Goal: Information Seeking & Learning: Find specific fact

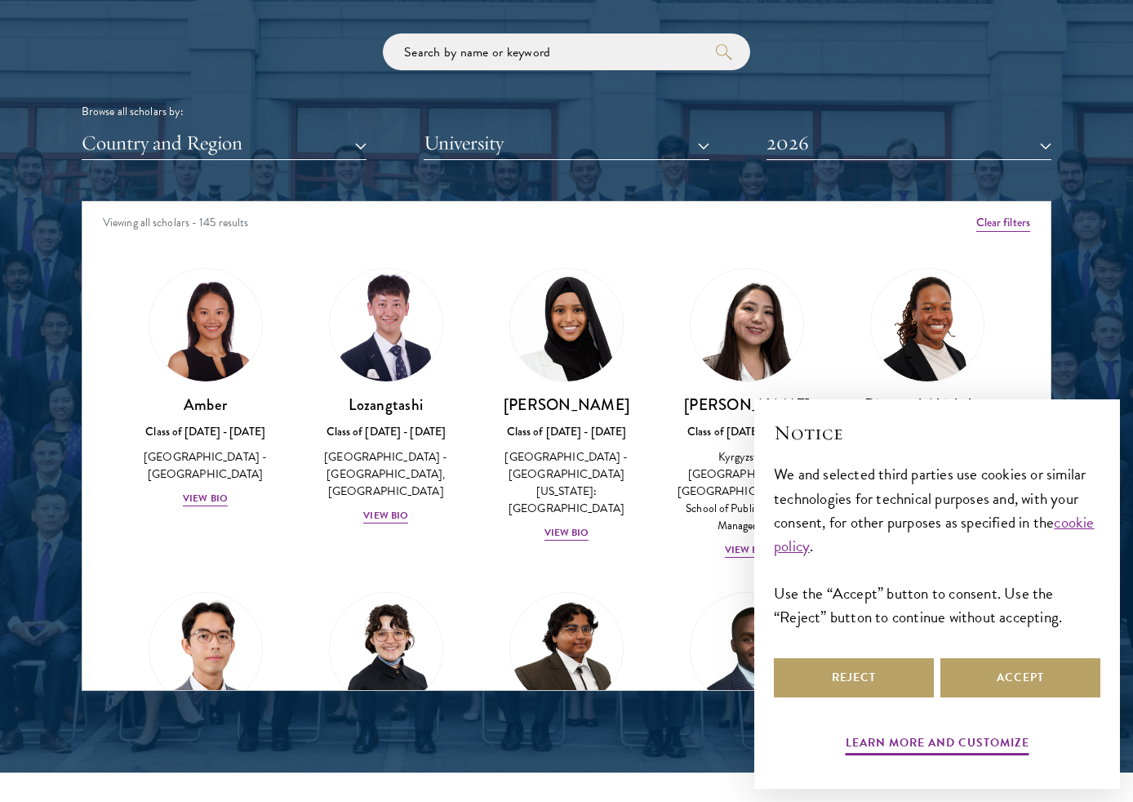
scroll to position [1981, 0]
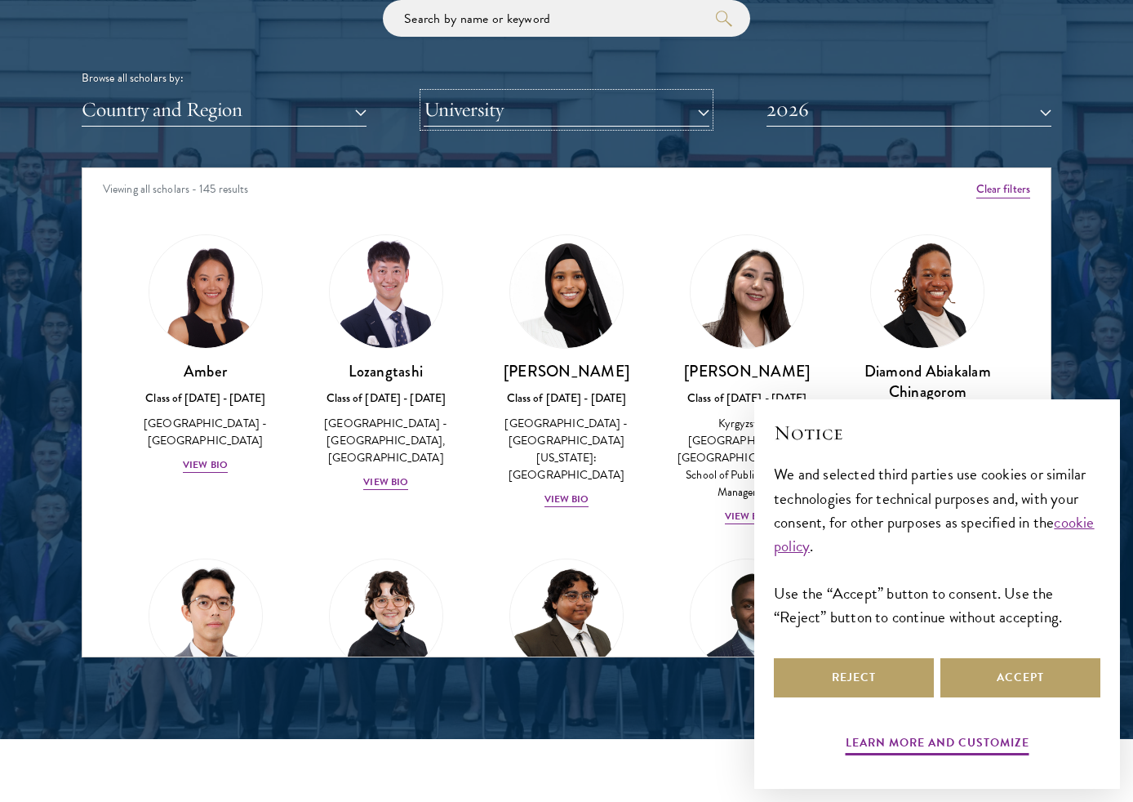
click at [449, 113] on button "University" at bounding box center [566, 109] width 285 height 33
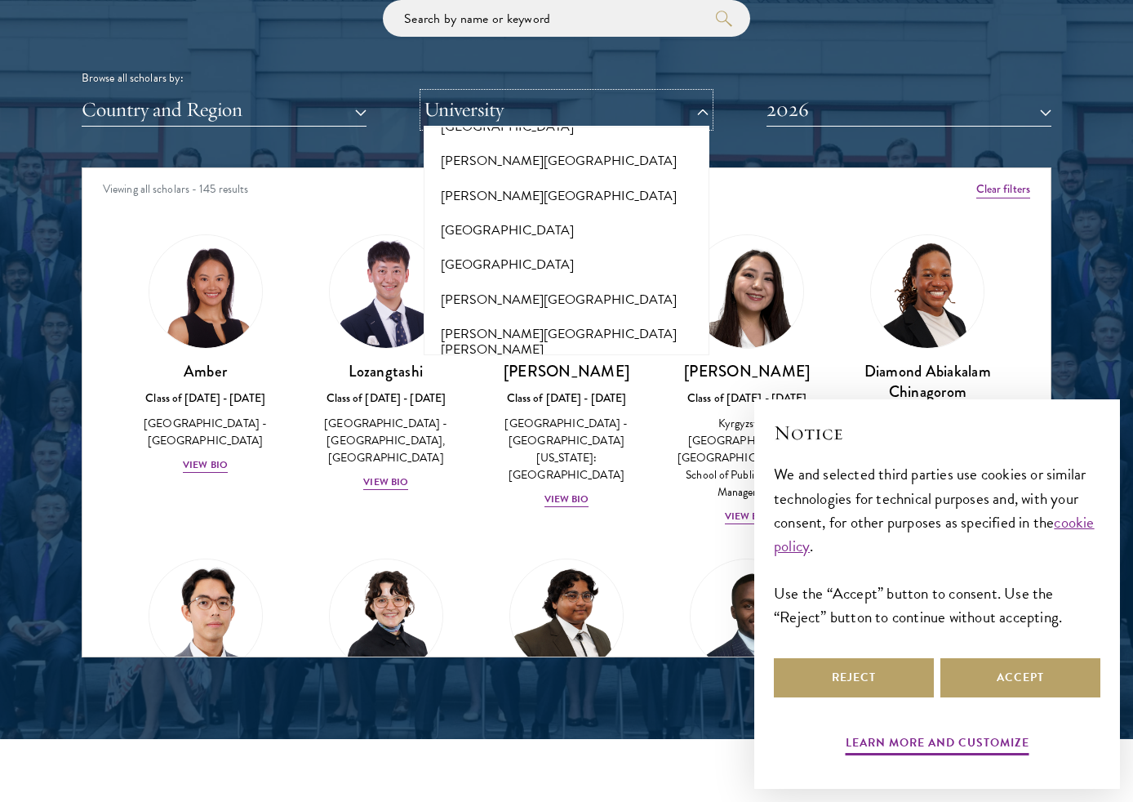
scroll to position [5087, 0]
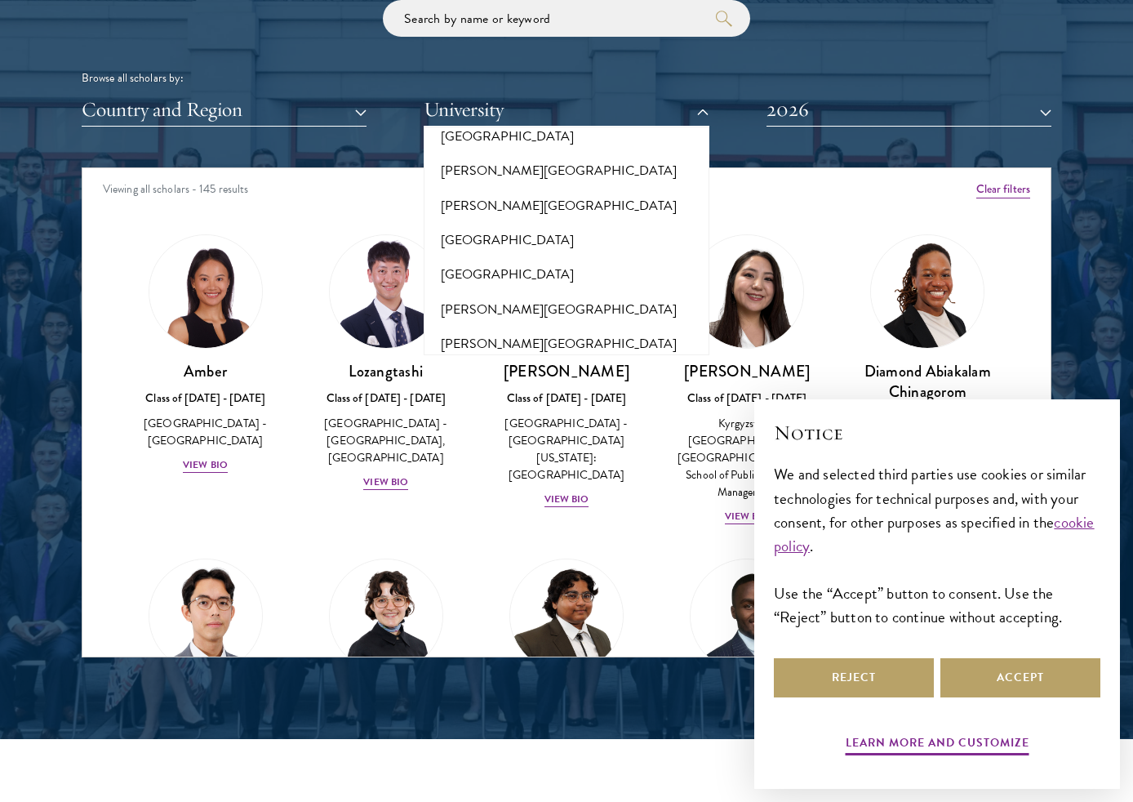
click at [513, 480] on button "[GEOGRAPHIC_DATA]" at bounding box center [566, 497] width 275 height 34
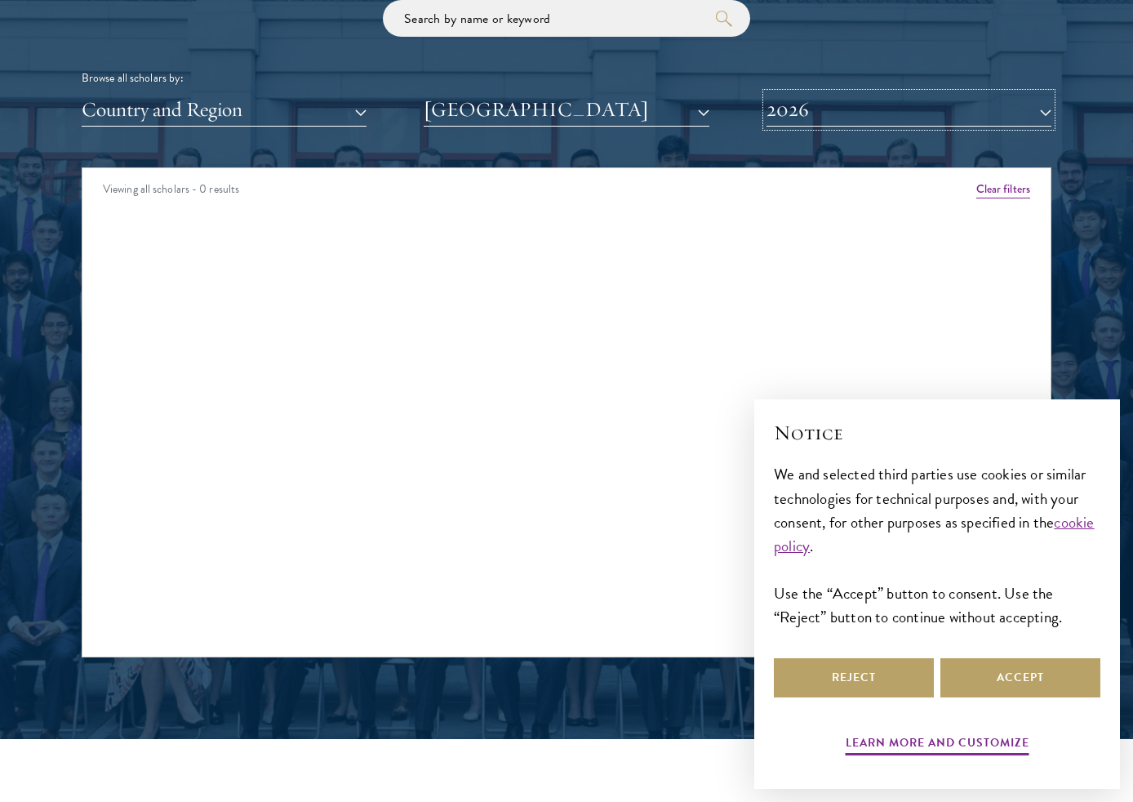
click at [901, 116] on button "2026" at bounding box center [908, 109] width 285 height 33
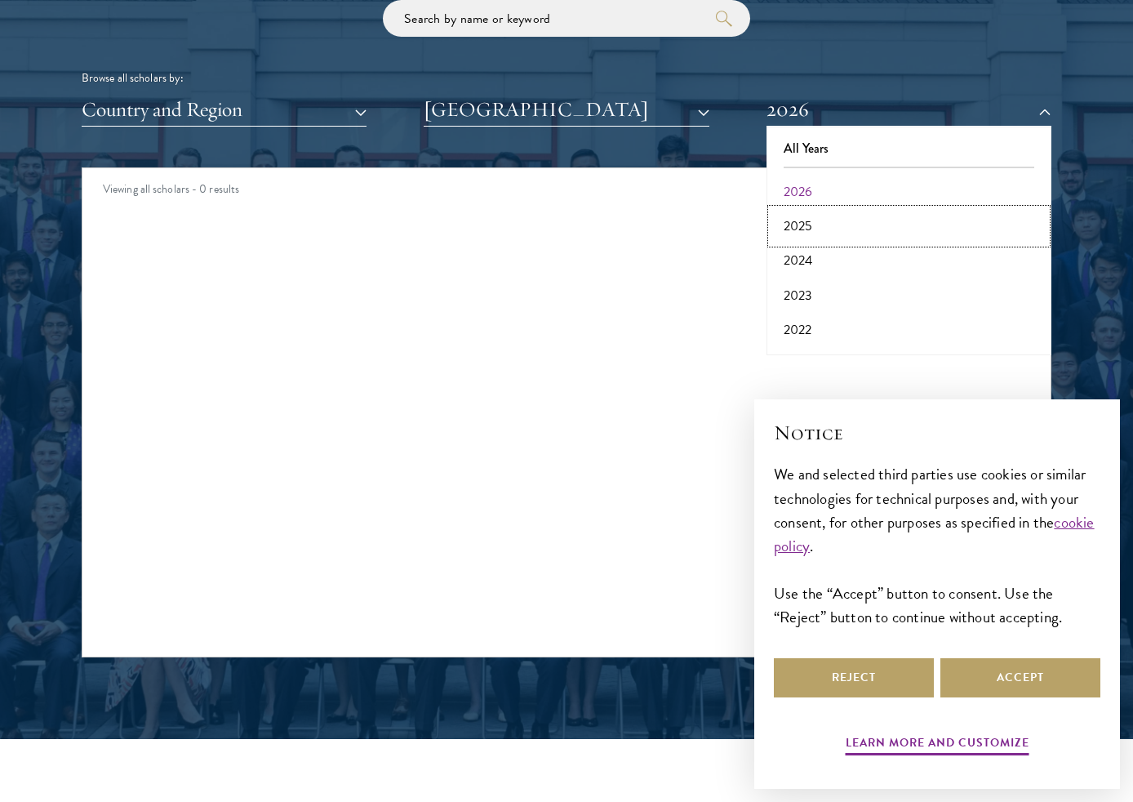
click at [907, 220] on button "2025" at bounding box center [908, 226] width 275 height 34
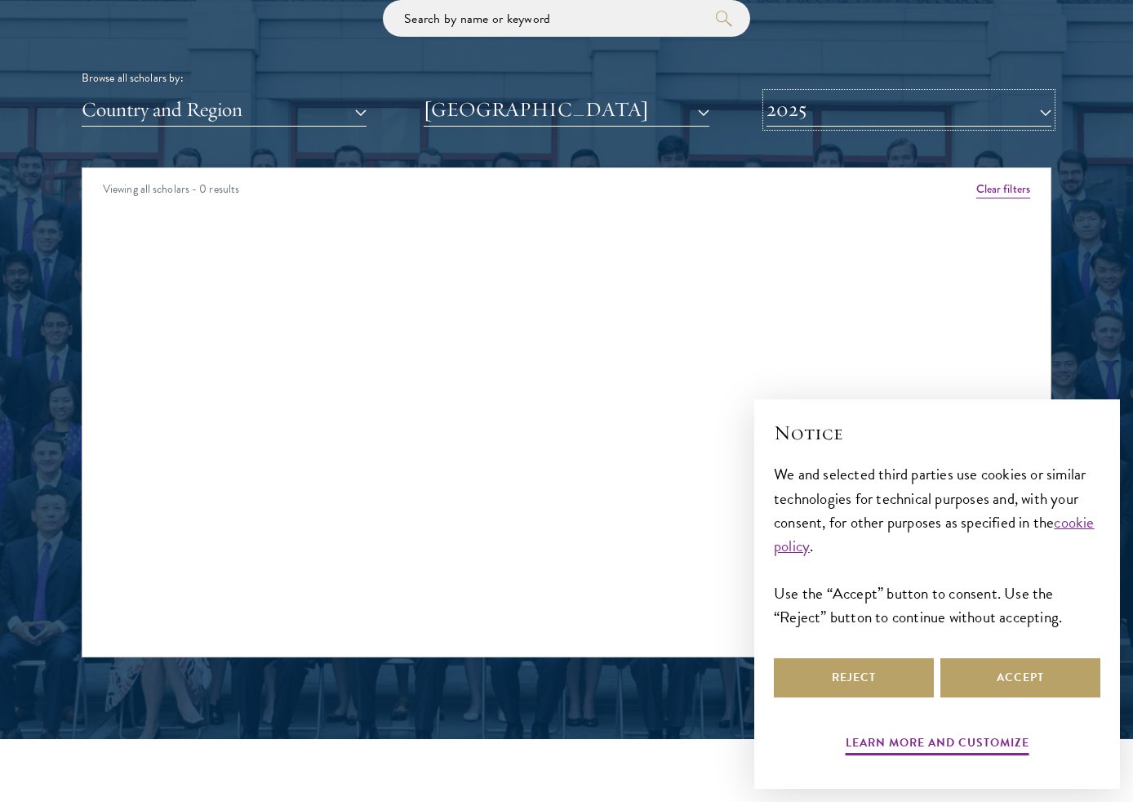
click at [846, 116] on button "2025" at bounding box center [908, 109] width 285 height 33
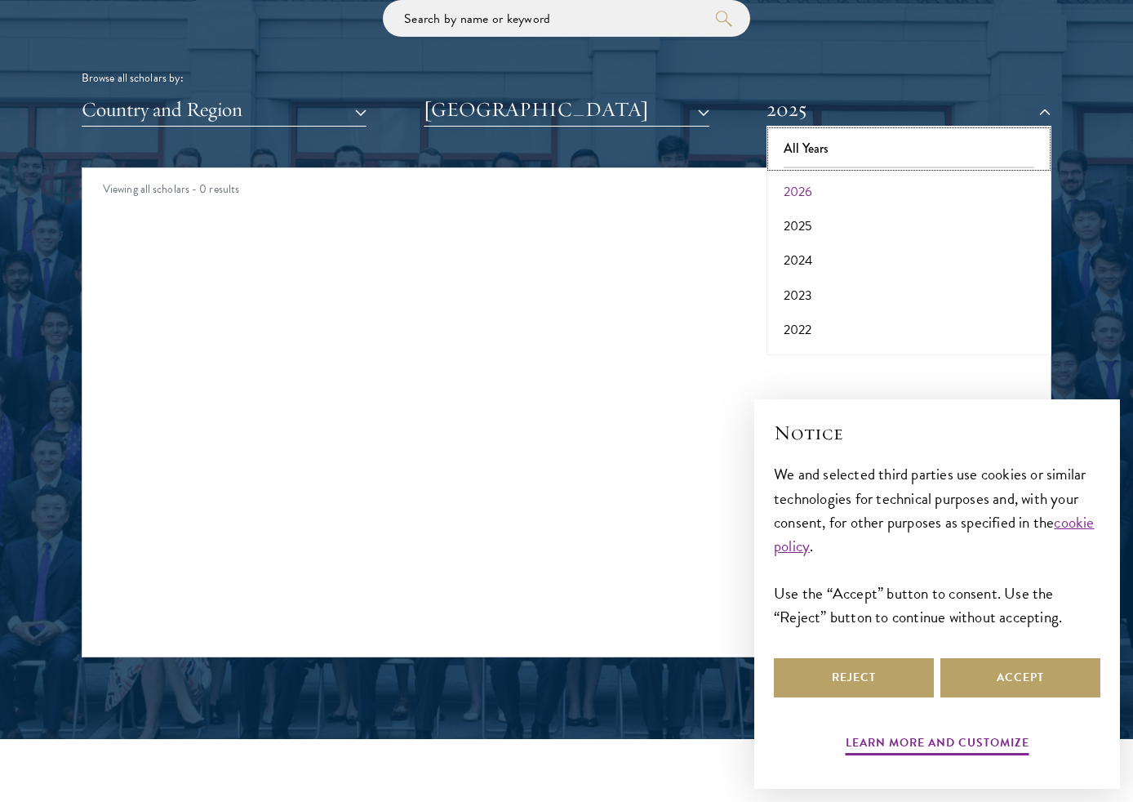
click at [838, 150] on button "All Years" at bounding box center [908, 148] width 275 height 34
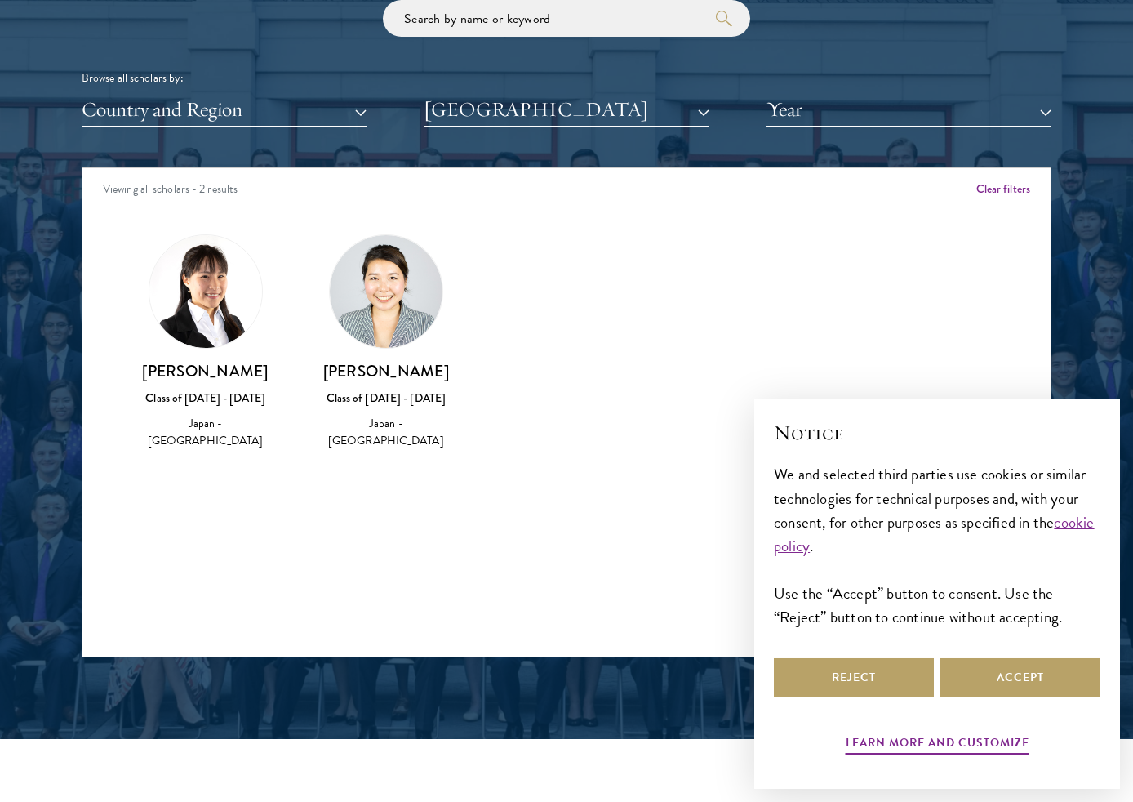
click at [219, 310] on img at bounding box center [205, 291] width 113 height 113
click at [414, 311] on img at bounding box center [386, 291] width 113 height 113
click at [397, 398] on div "Class of [DATE] - [DATE]" at bounding box center [386, 397] width 148 height 17
click at [397, 369] on h3 "[PERSON_NAME]" at bounding box center [386, 371] width 148 height 20
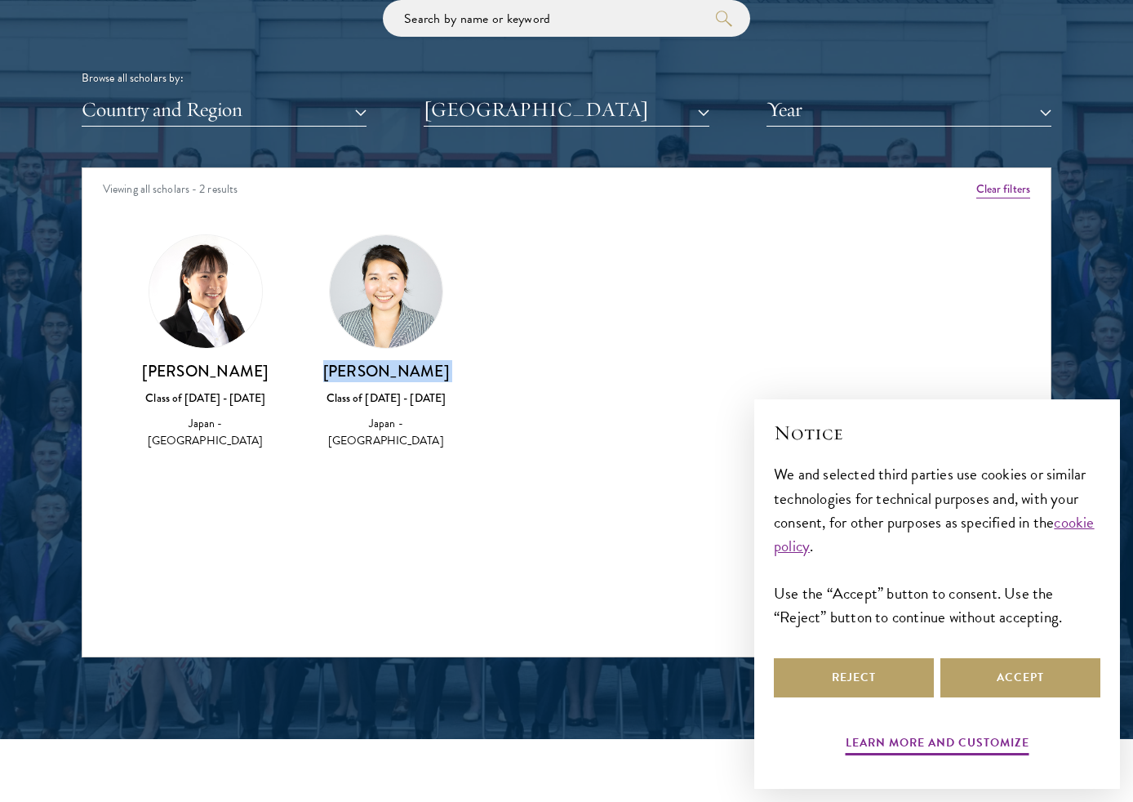
click at [397, 369] on h3 "[PERSON_NAME]" at bounding box center [386, 371] width 148 height 20
click at [397, 404] on div "Class of [DATE] - [DATE]" at bounding box center [386, 397] width 148 height 17
click at [399, 426] on div "Japan - [GEOGRAPHIC_DATA]" at bounding box center [386, 432] width 148 height 34
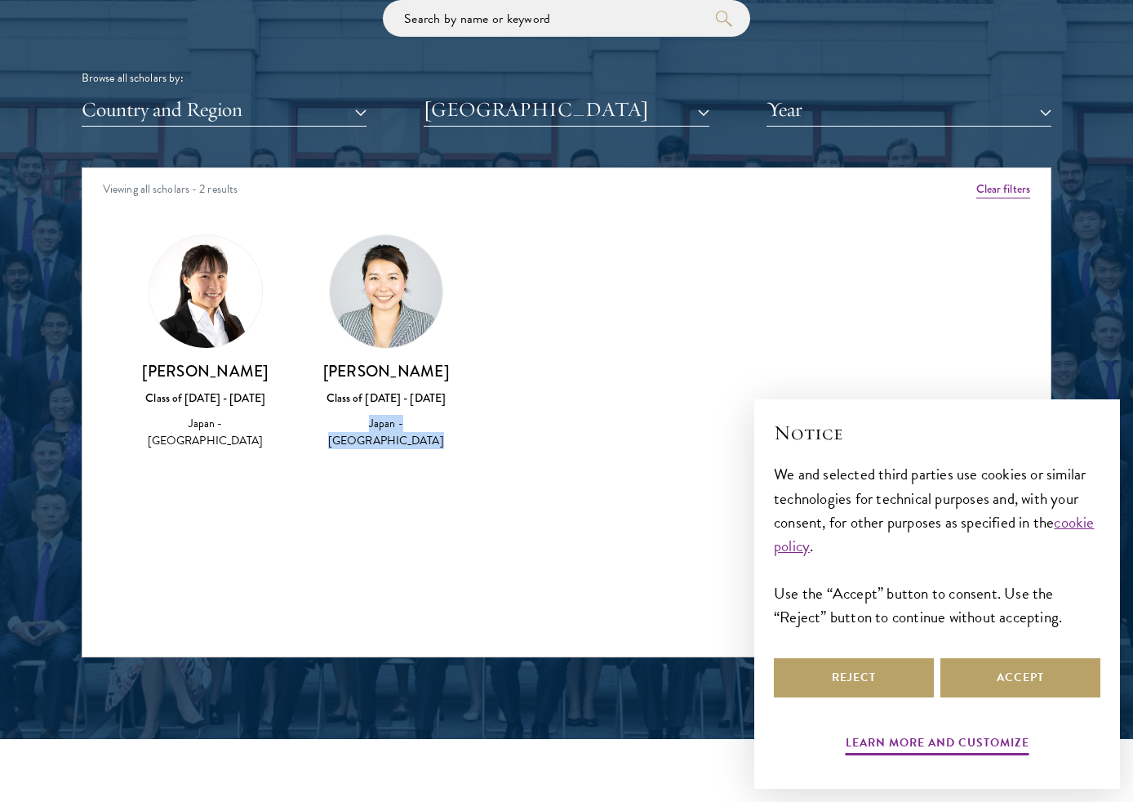
click at [399, 426] on div "Japan - [GEOGRAPHIC_DATA]" at bounding box center [386, 432] width 148 height 34
click at [193, 308] on img at bounding box center [205, 291] width 113 height 113
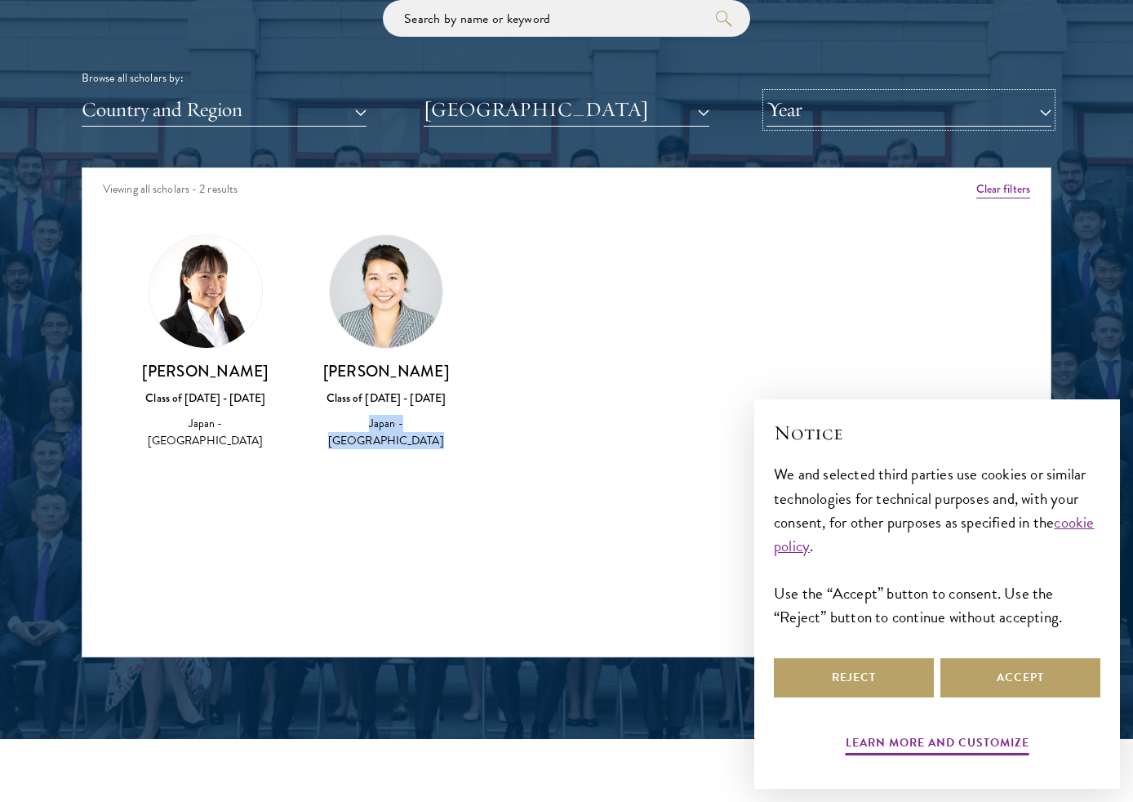
click at [928, 103] on button "Year" at bounding box center [908, 109] width 285 height 33
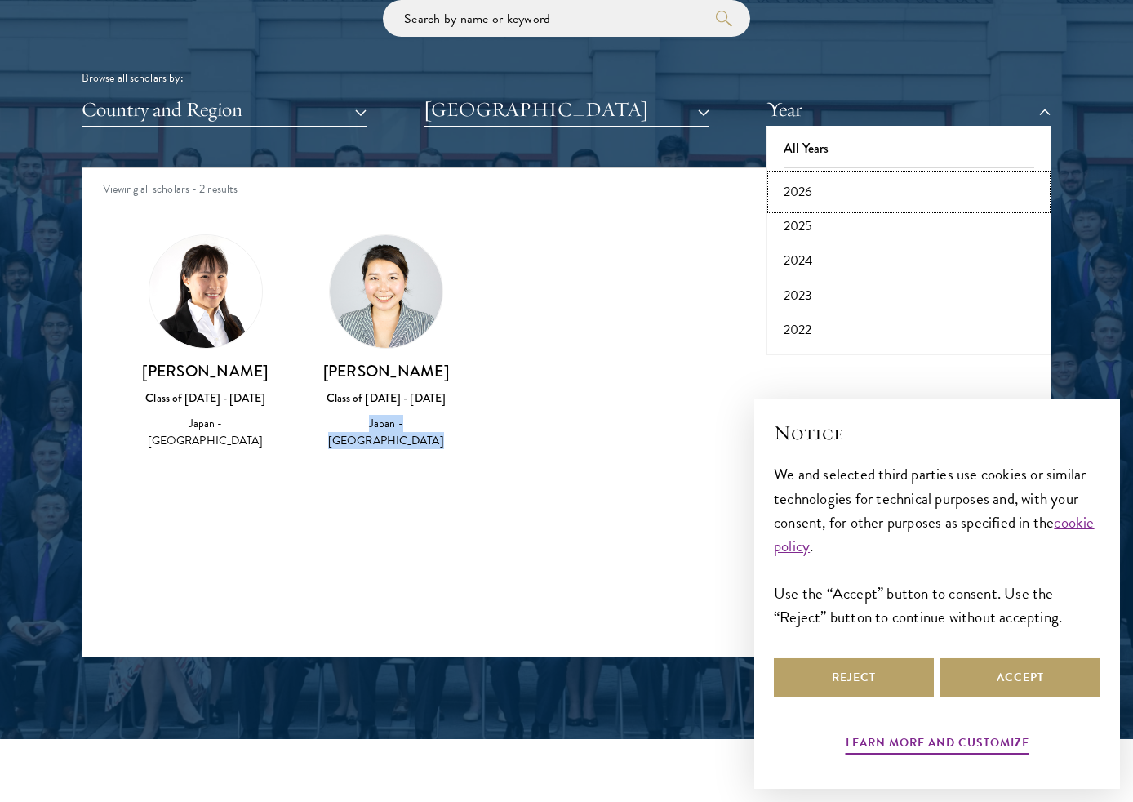
click at [892, 194] on button "2026" at bounding box center [908, 192] width 275 height 34
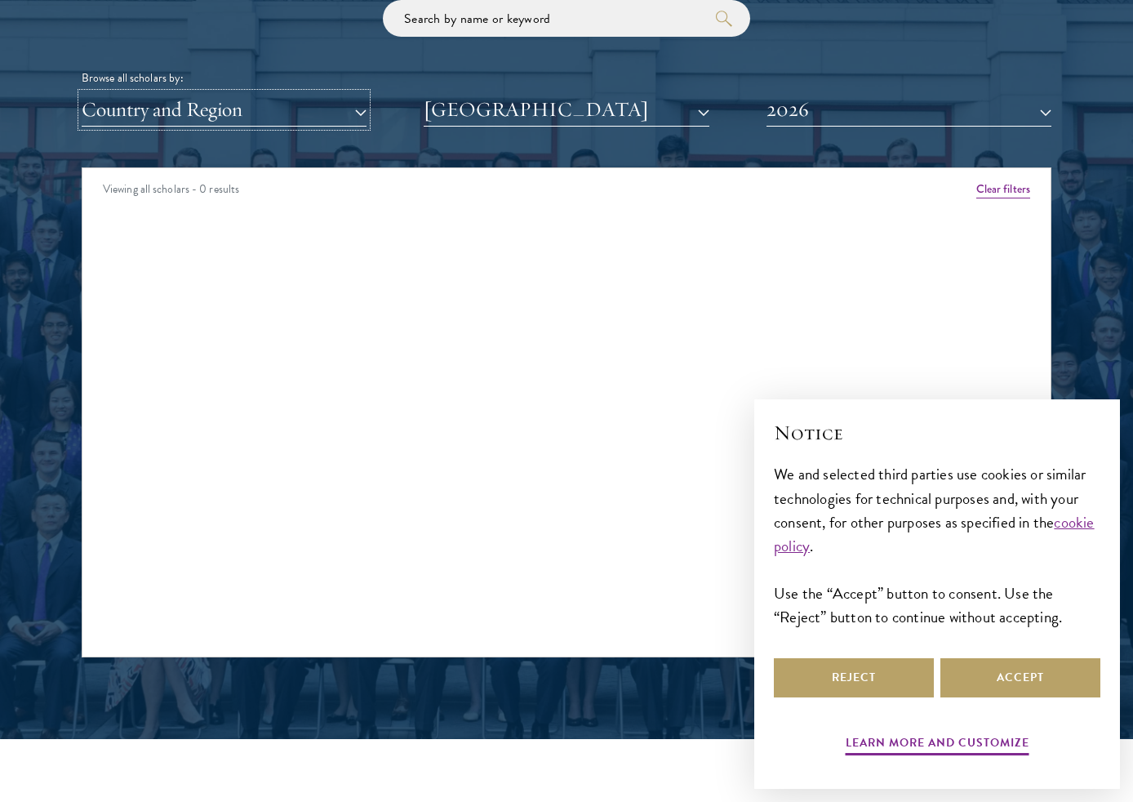
click at [331, 119] on button "Country and Region" at bounding box center [224, 109] width 285 height 33
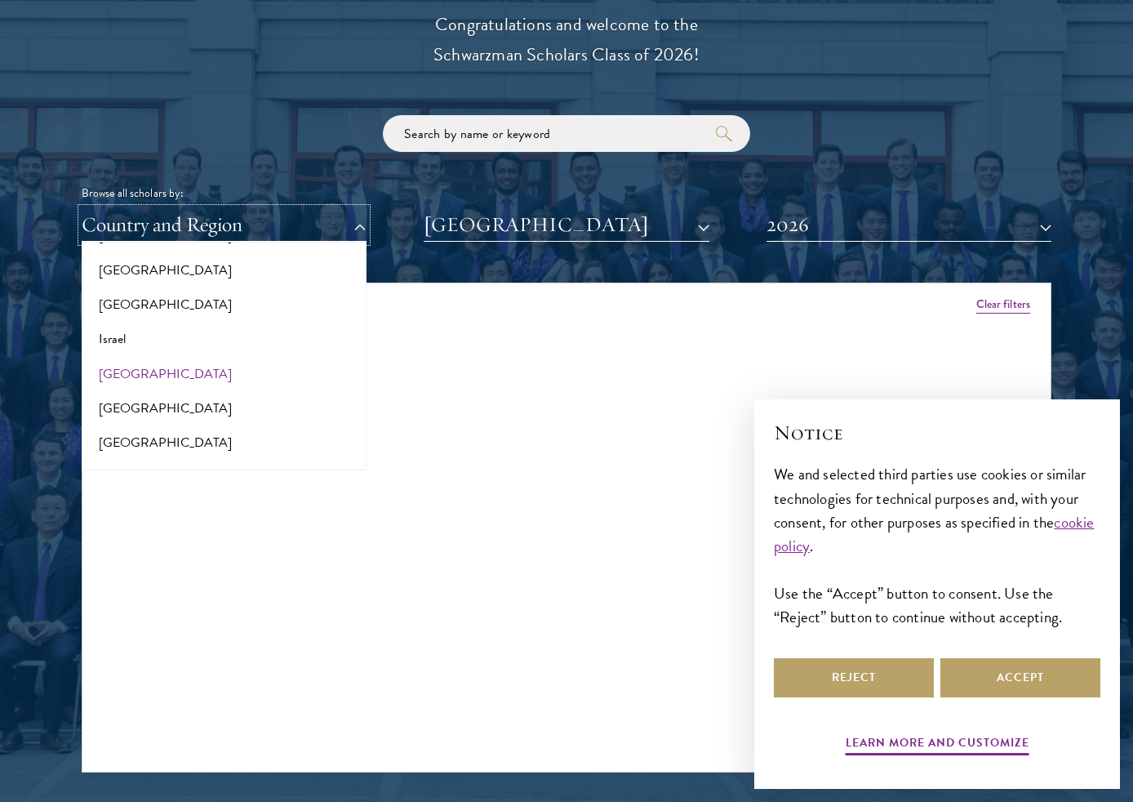
scroll to position [1364, 0]
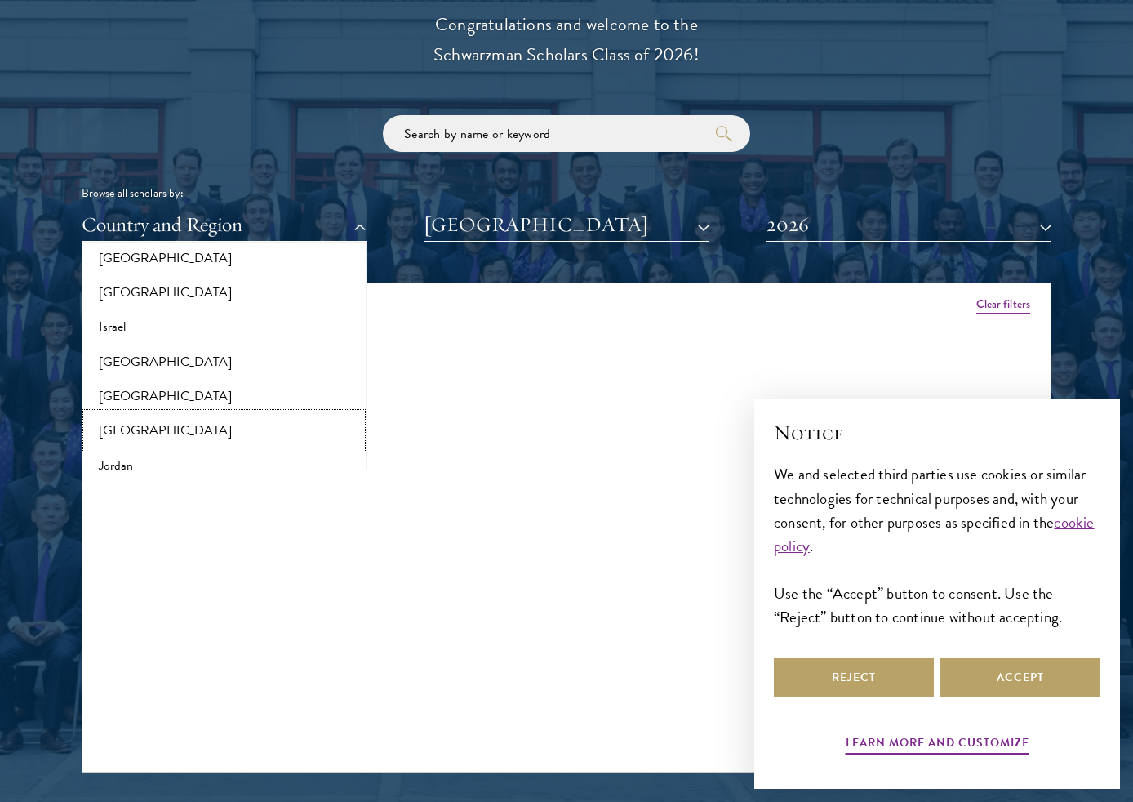
click at [189, 421] on button "[GEOGRAPHIC_DATA]" at bounding box center [224, 430] width 275 height 34
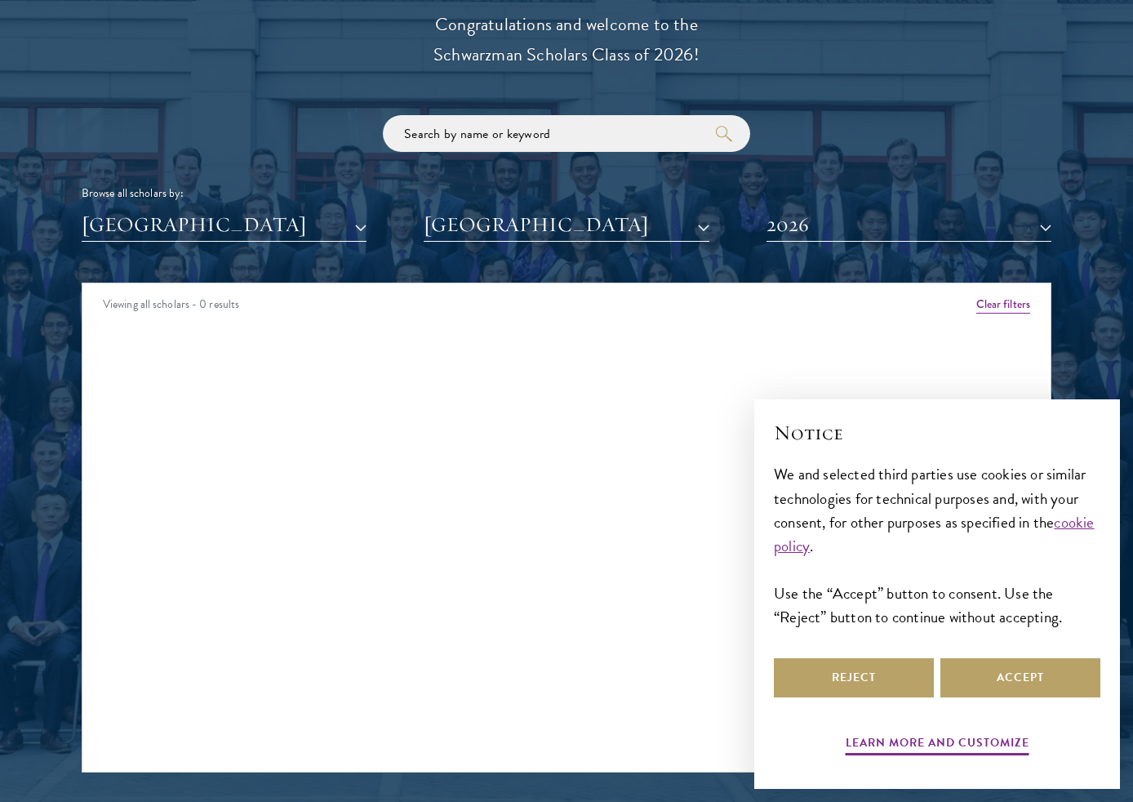
click at [291, 300] on div "Viewing all scholars - 0 results" at bounding box center [566, 306] width 968 height 46
click at [573, 230] on button "[GEOGRAPHIC_DATA]" at bounding box center [566, 224] width 285 height 33
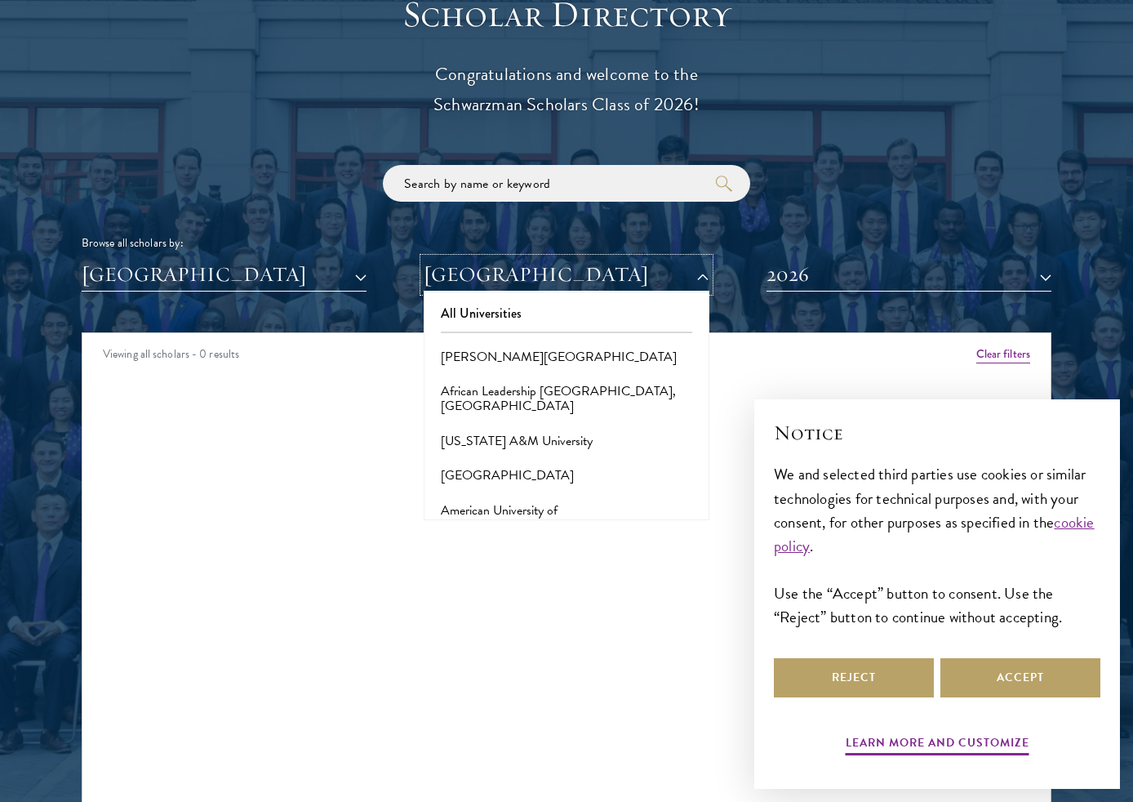
scroll to position [1997, 0]
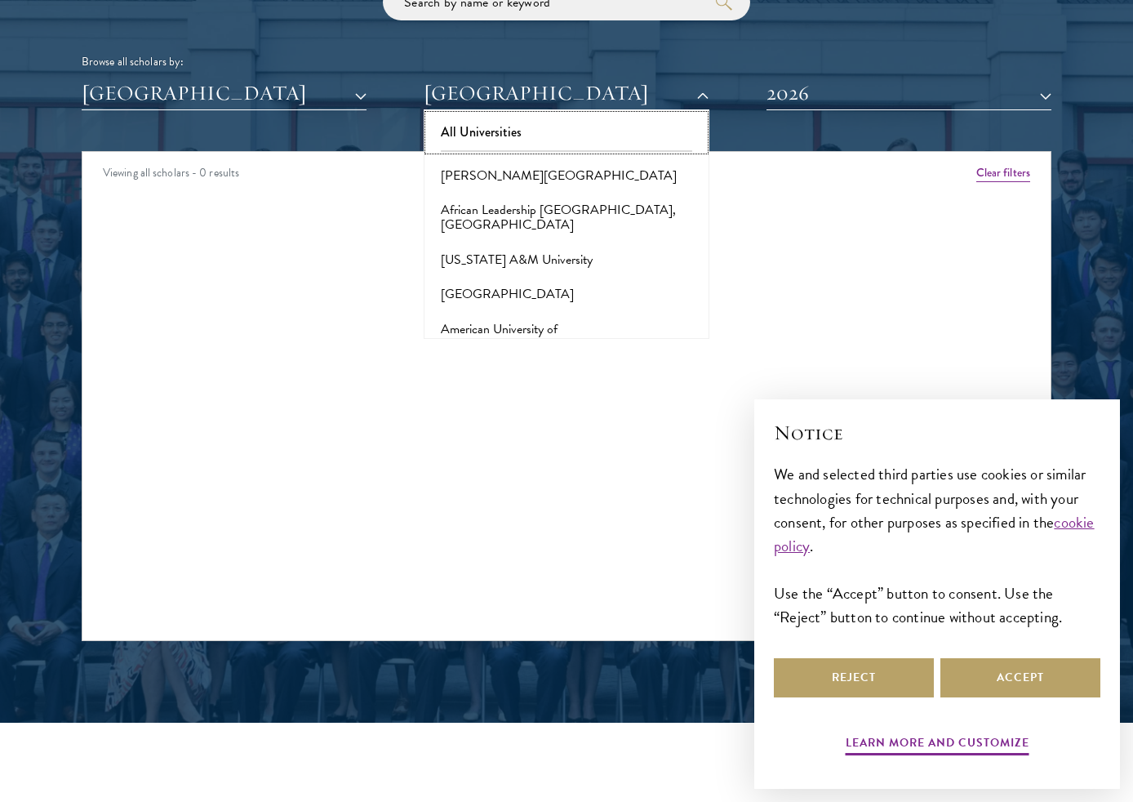
click at [539, 124] on button "All Universities" at bounding box center [566, 132] width 275 height 34
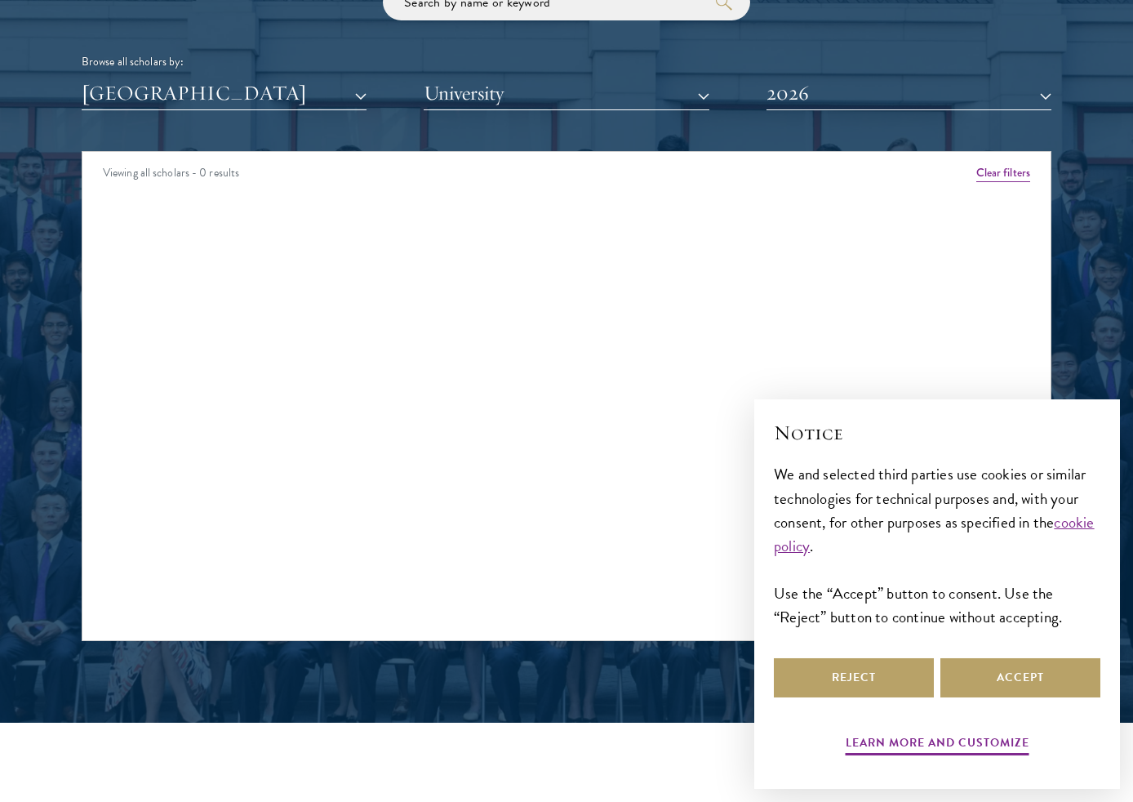
click at [831, 115] on div "Scholar Directory Congratulations and welcome to the Schwarzman Scholars Class …" at bounding box center [567, 226] width 970 height 830
click at [820, 103] on button "2026" at bounding box center [908, 93] width 285 height 33
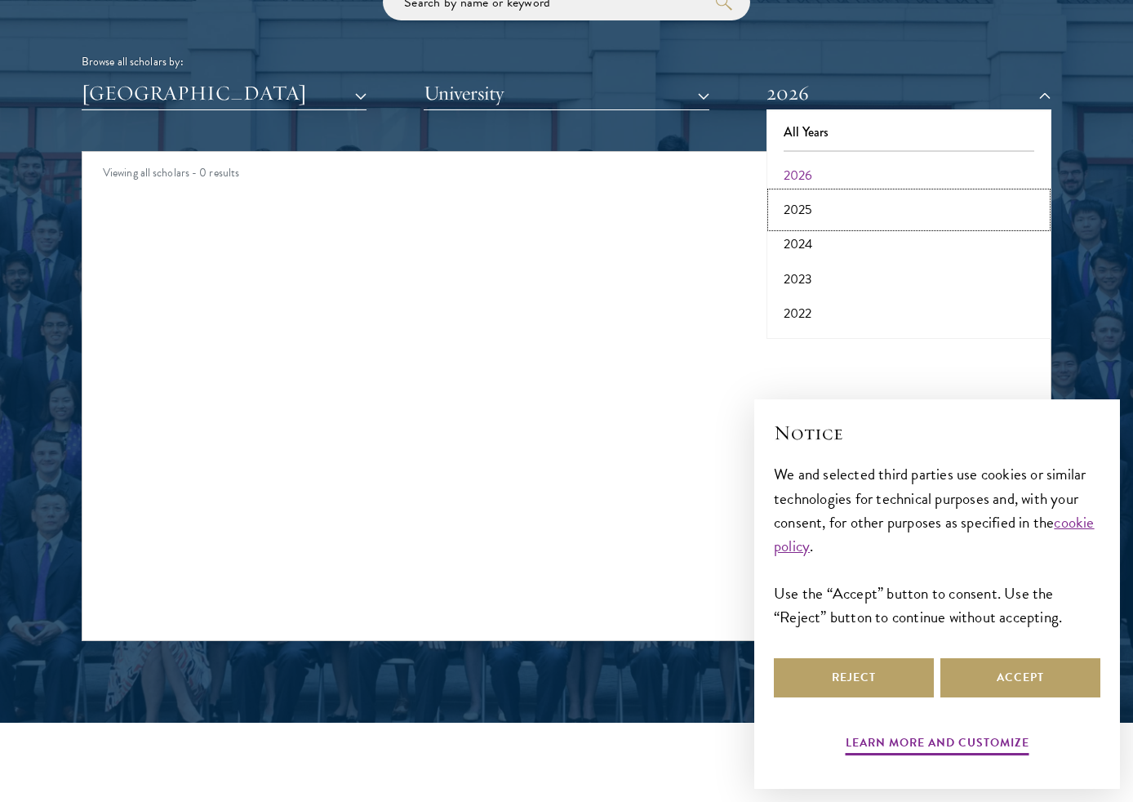
click at [833, 205] on button "2025" at bounding box center [908, 210] width 275 height 34
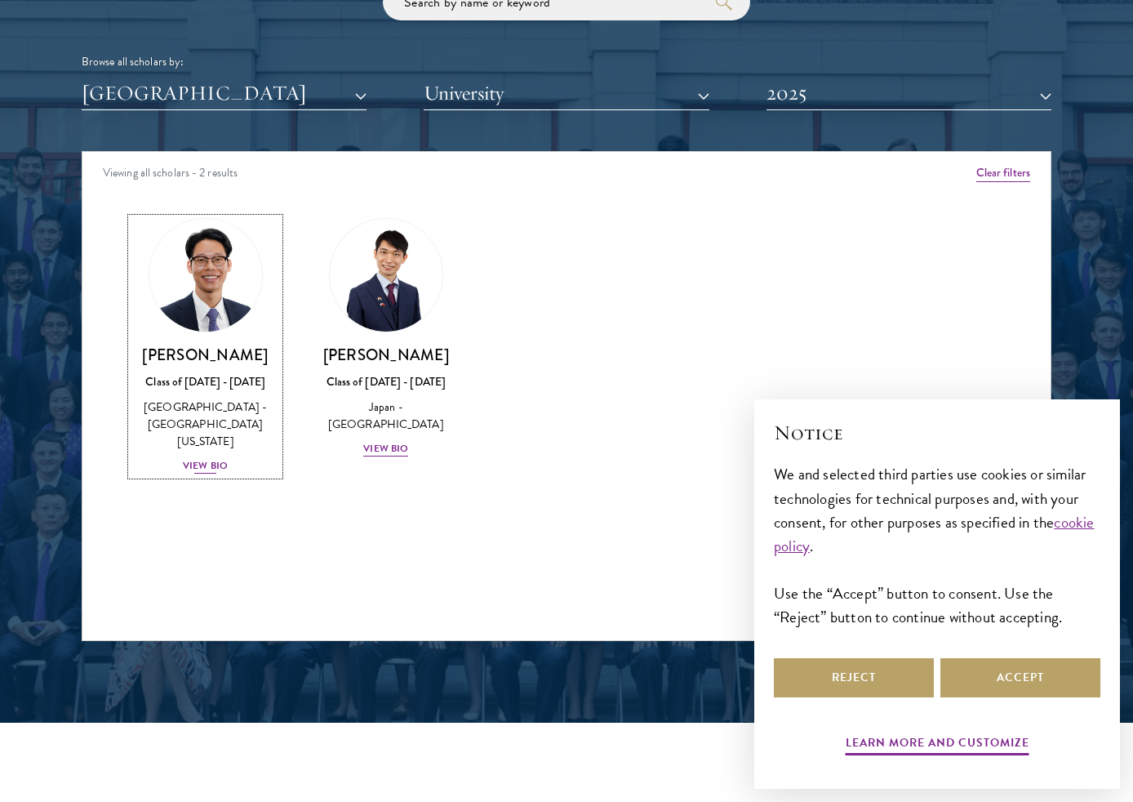
click at [202, 458] on div "View Bio" at bounding box center [205, 466] width 45 height 16
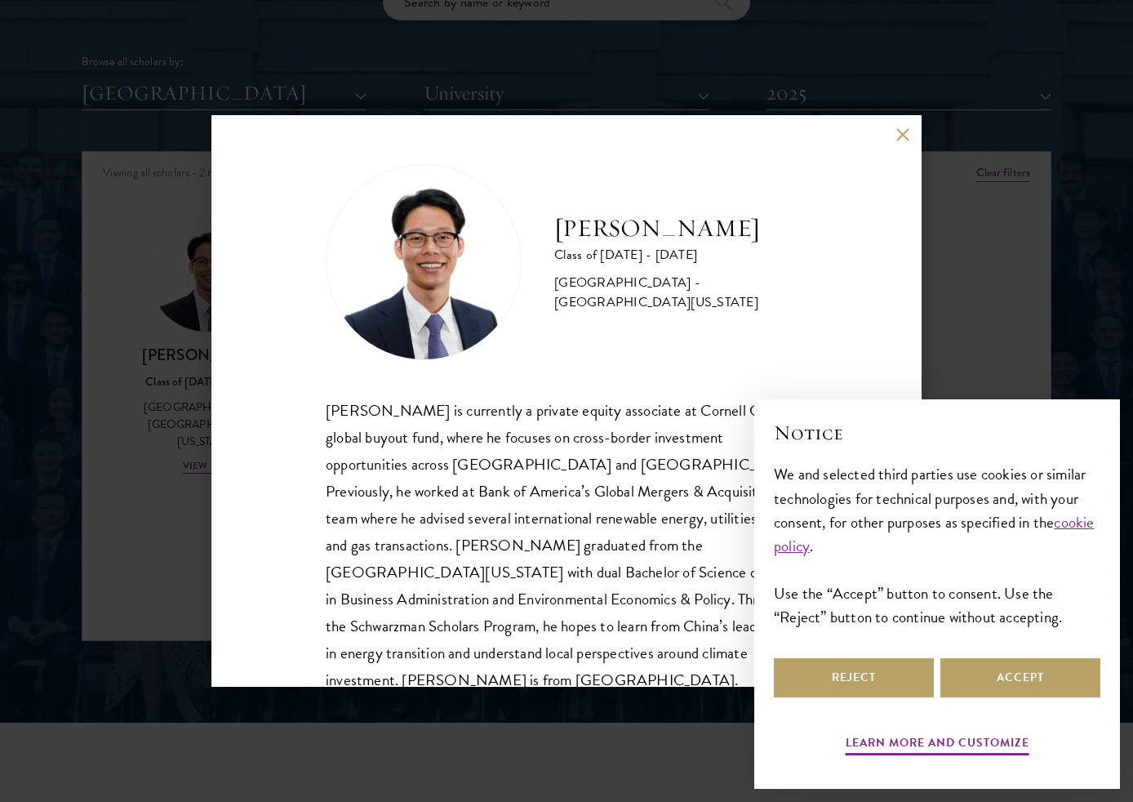
scroll to position [29, 0]
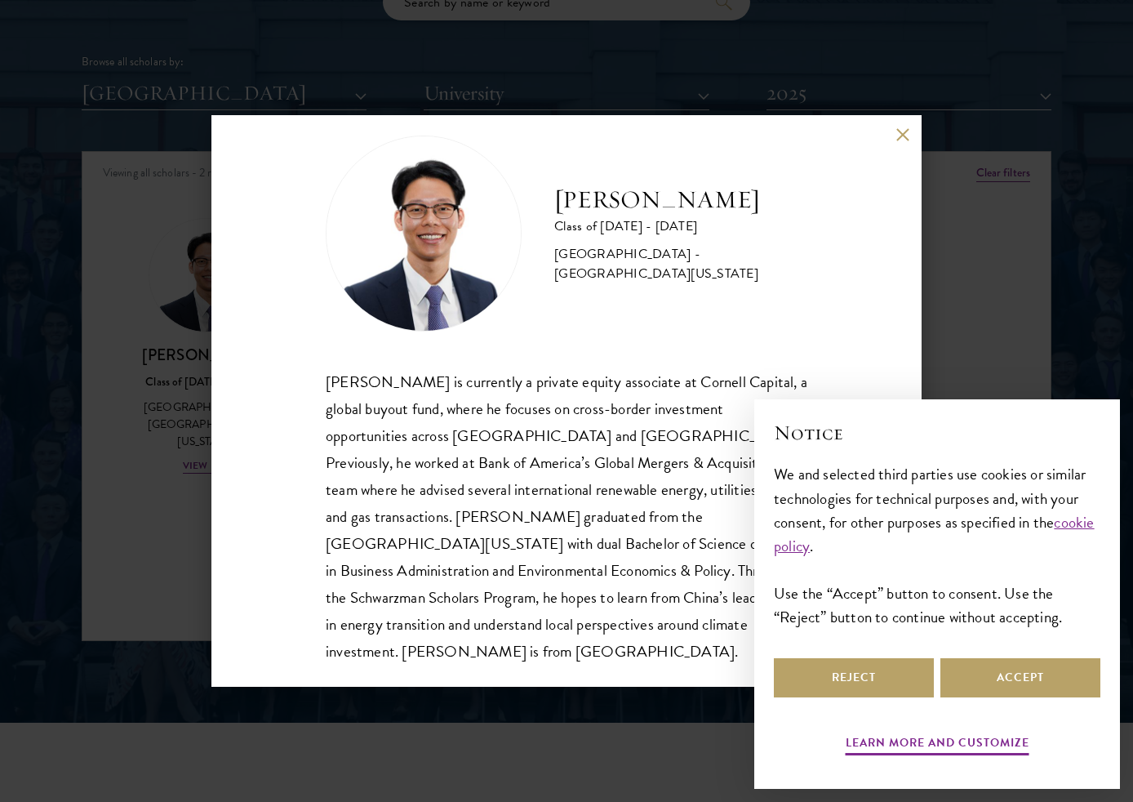
drag, startPoint x: 924, startPoint y: 408, endPoint x: 1125, endPoint y: 407, distance: 200.8
click at [1125, 408] on div "× Notice We and selected third parties use cookies or similar technologies for …" at bounding box center [937, 593] width 392 height 415
click at [974, 681] on button "Accept" at bounding box center [1020, 677] width 160 height 39
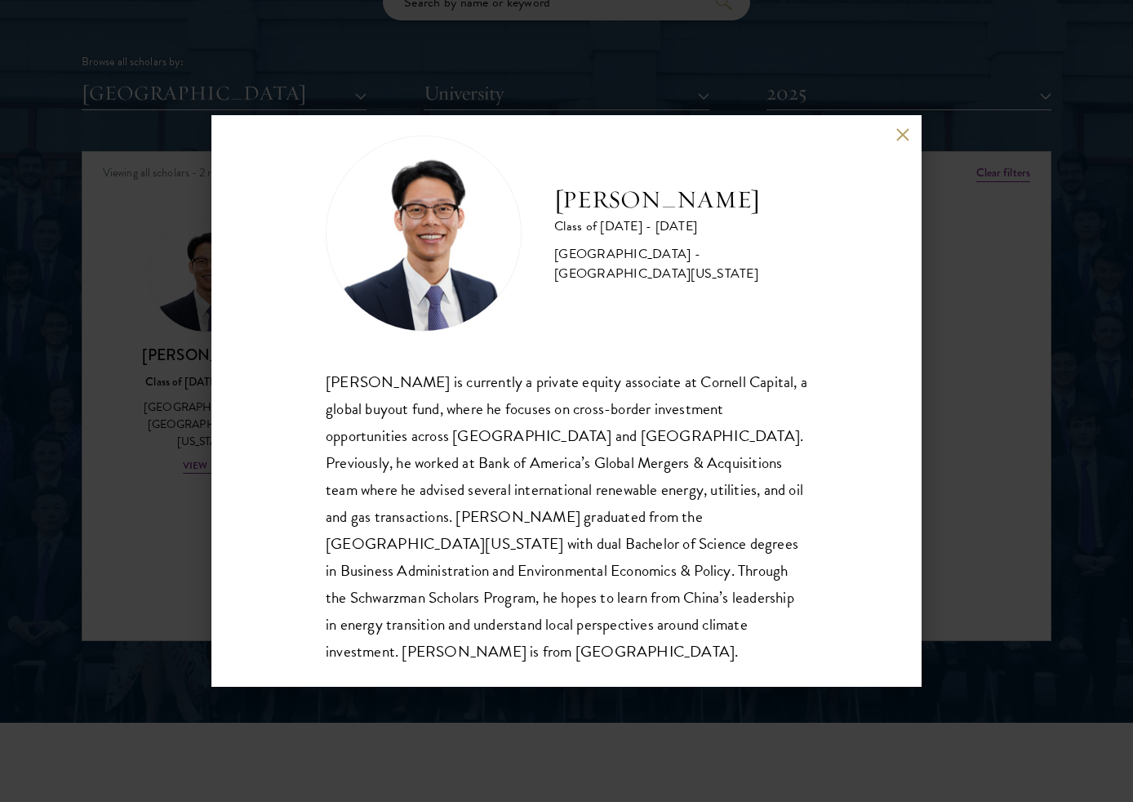
click at [897, 479] on div "[PERSON_NAME] Class of [DATE] - [DATE] [GEOGRAPHIC_DATA] - [GEOGRAPHIC_DATA][US…" at bounding box center [566, 400] width 710 height 571
click at [899, 138] on button at bounding box center [902, 134] width 14 height 14
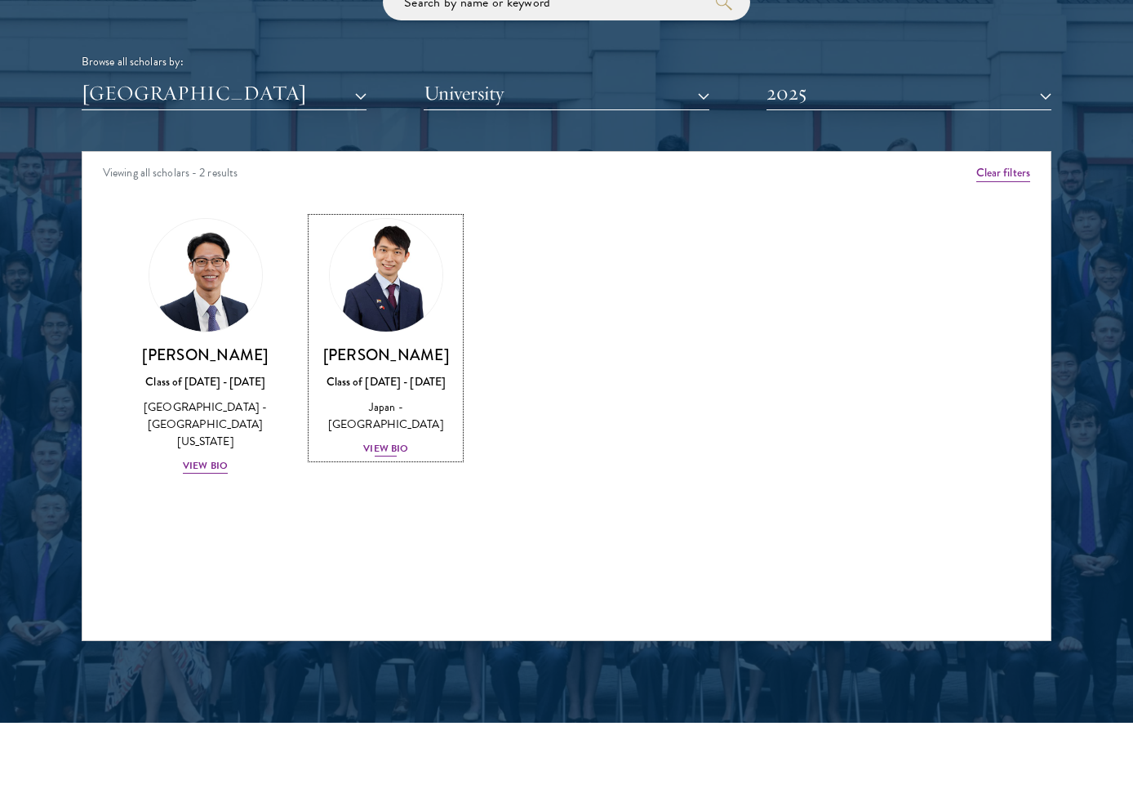
click at [380, 441] on div "View Bio" at bounding box center [385, 449] width 45 height 16
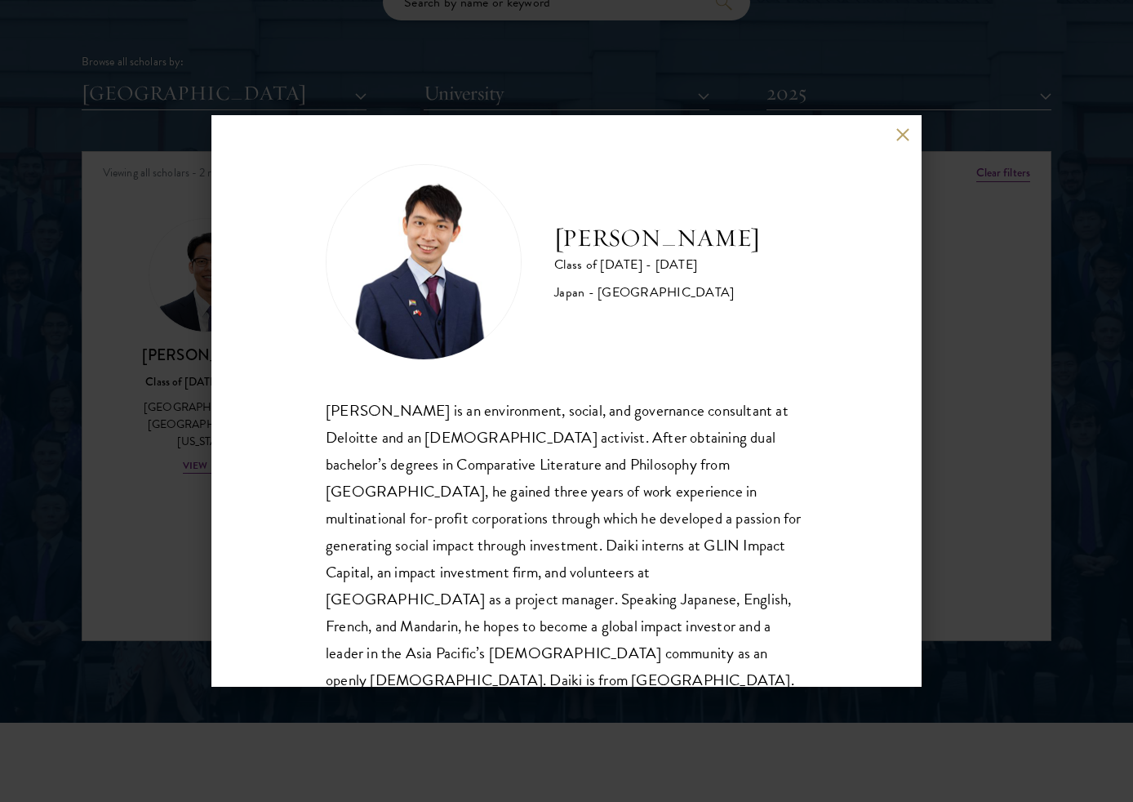
click at [895, 140] on button at bounding box center [902, 134] width 14 height 14
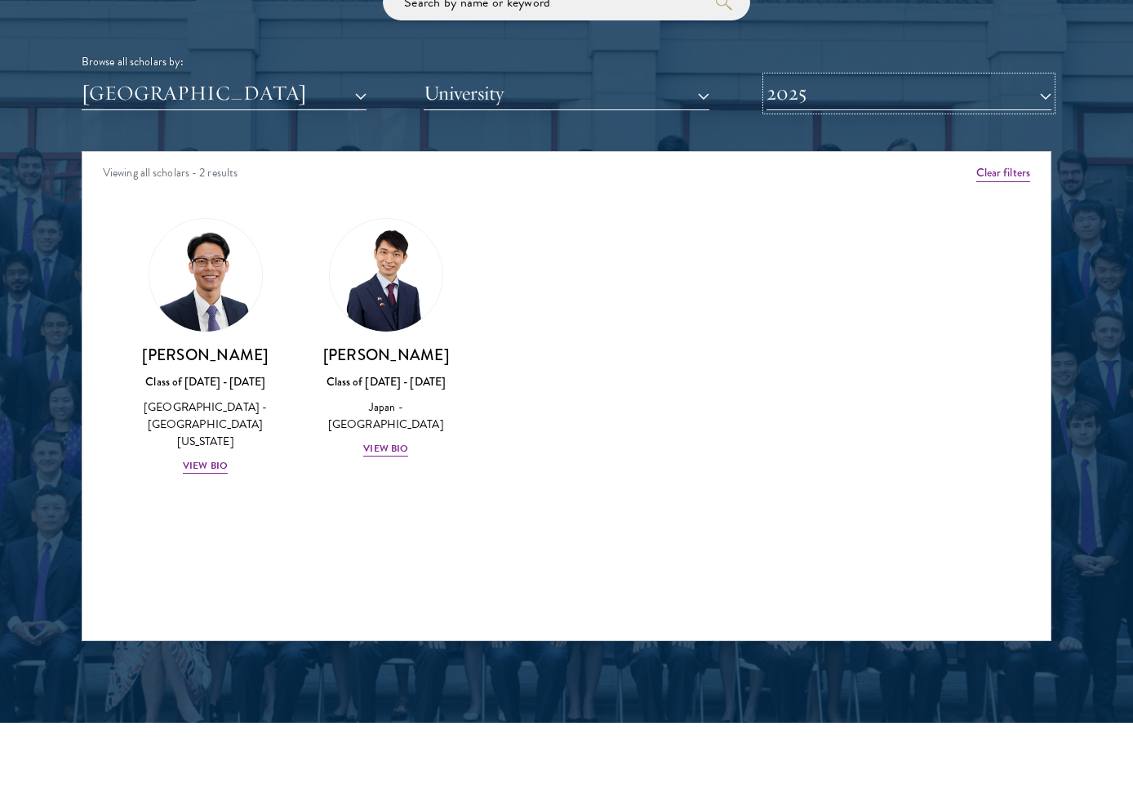
click at [874, 105] on button "2025" at bounding box center [908, 93] width 285 height 33
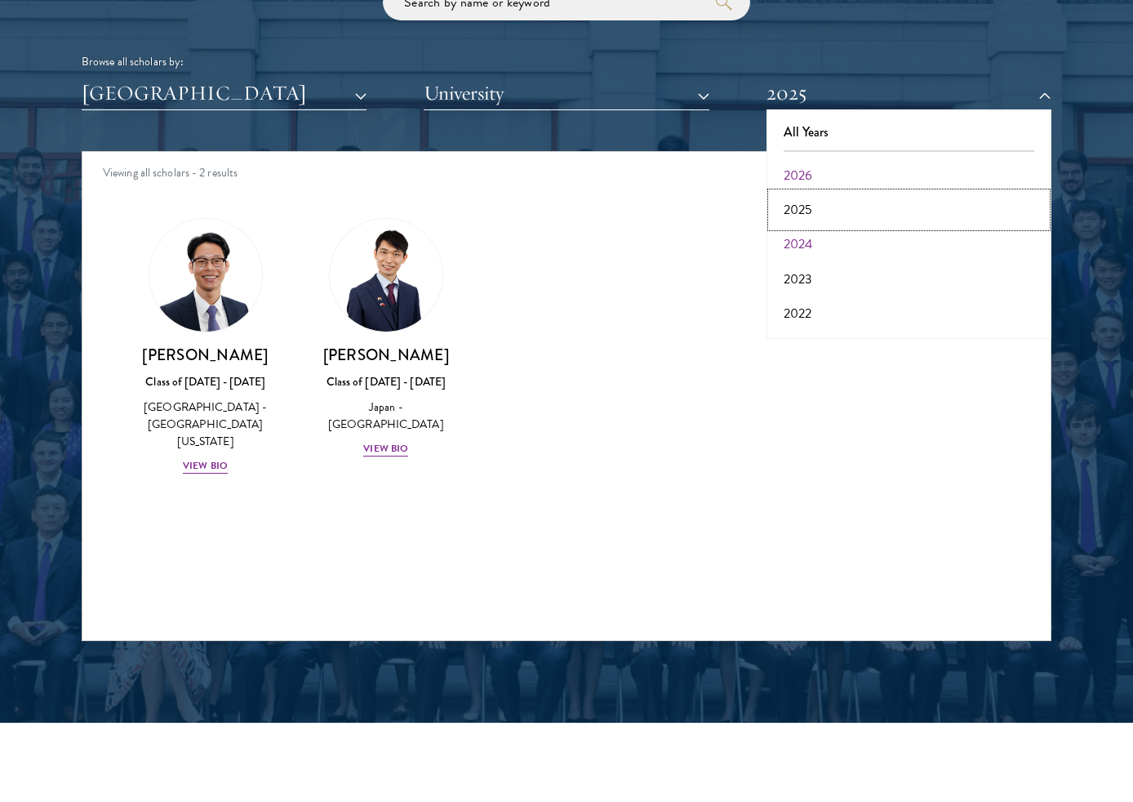
drag, startPoint x: 889, startPoint y: 214, endPoint x: 890, endPoint y: 246, distance: 31.8
click at [890, 246] on div "All Years 2026 2025 2024 2023 2022 2021 2020 2019 2018 2017" at bounding box center [908, 224] width 285 height 229
click at [890, 246] on button "2024" at bounding box center [908, 244] width 275 height 34
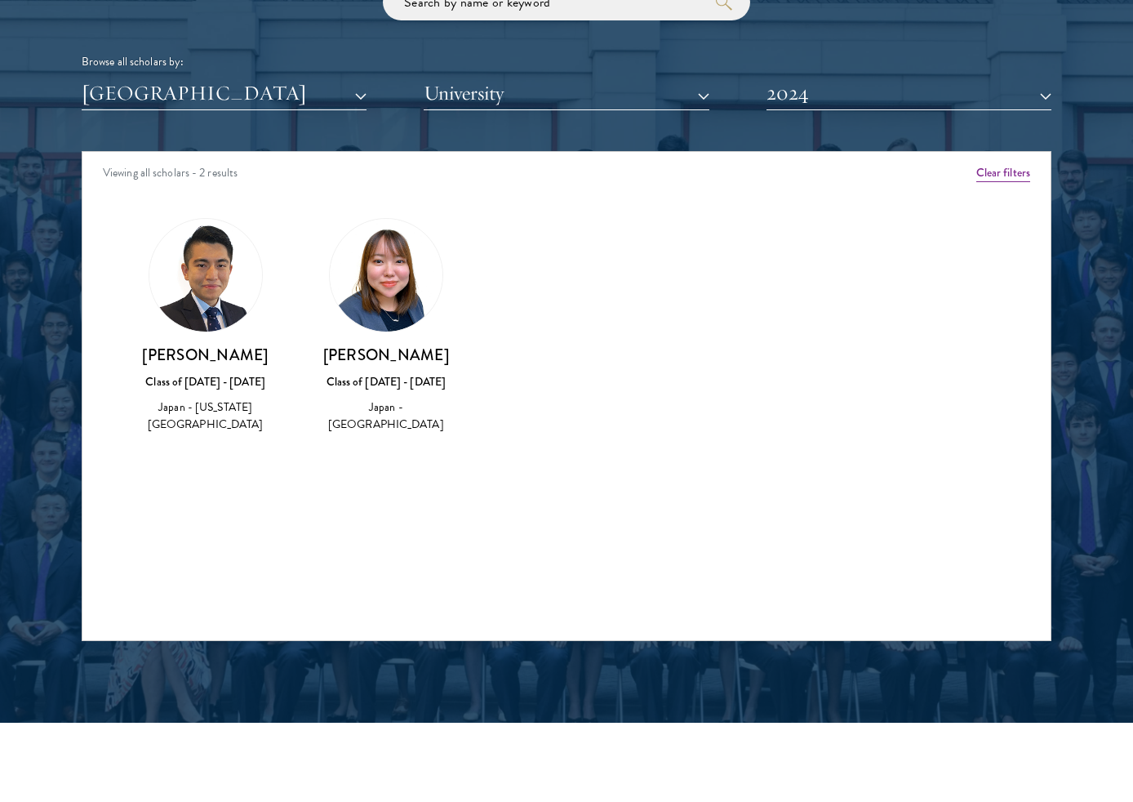
click at [207, 384] on div "Class of [DATE] - [DATE]" at bounding box center [205, 381] width 148 height 17
click at [211, 335] on div "Motoi [PERSON_NAME] Class of [DATE] - [DATE] [GEOGRAPHIC_DATA] - [US_STATE][GEO…" at bounding box center [205, 326] width 148 height 216
click at [210, 310] on img at bounding box center [205, 275] width 113 height 113
click at [390, 283] on img at bounding box center [386, 275] width 113 height 113
click at [889, 104] on button "2024" at bounding box center [908, 93] width 285 height 33
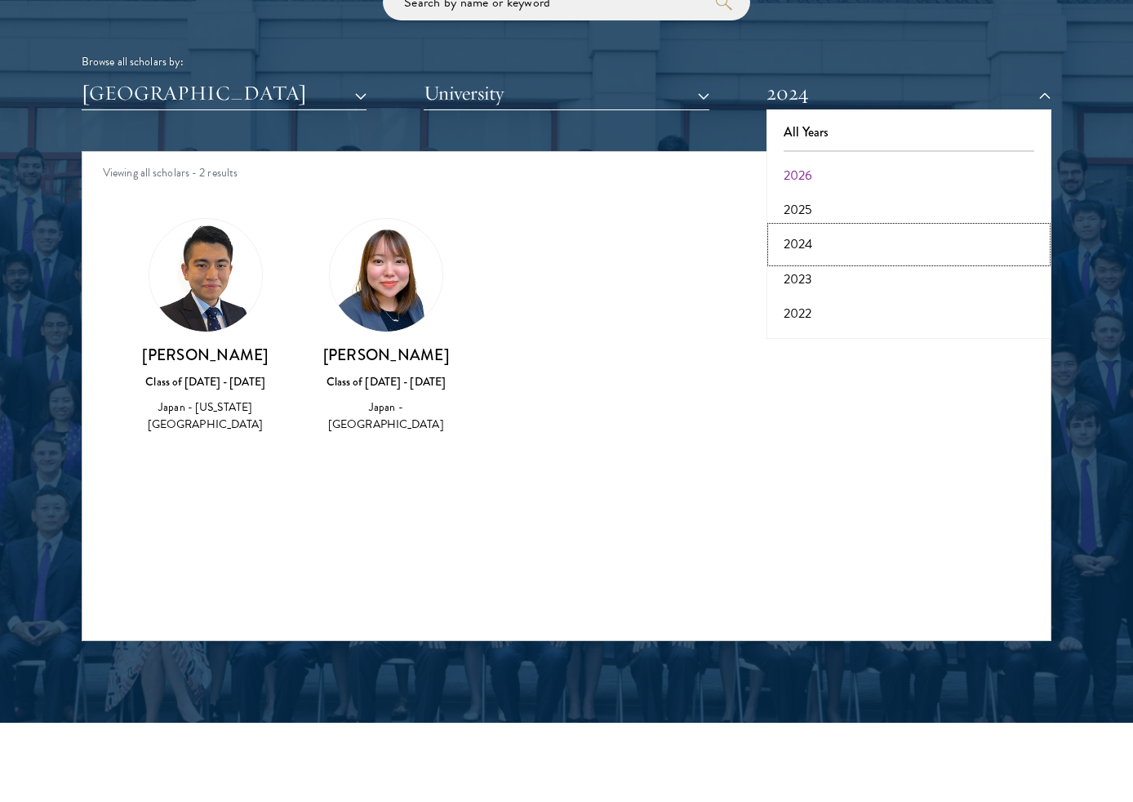
click at [848, 248] on button "2024" at bounding box center [908, 244] width 275 height 34
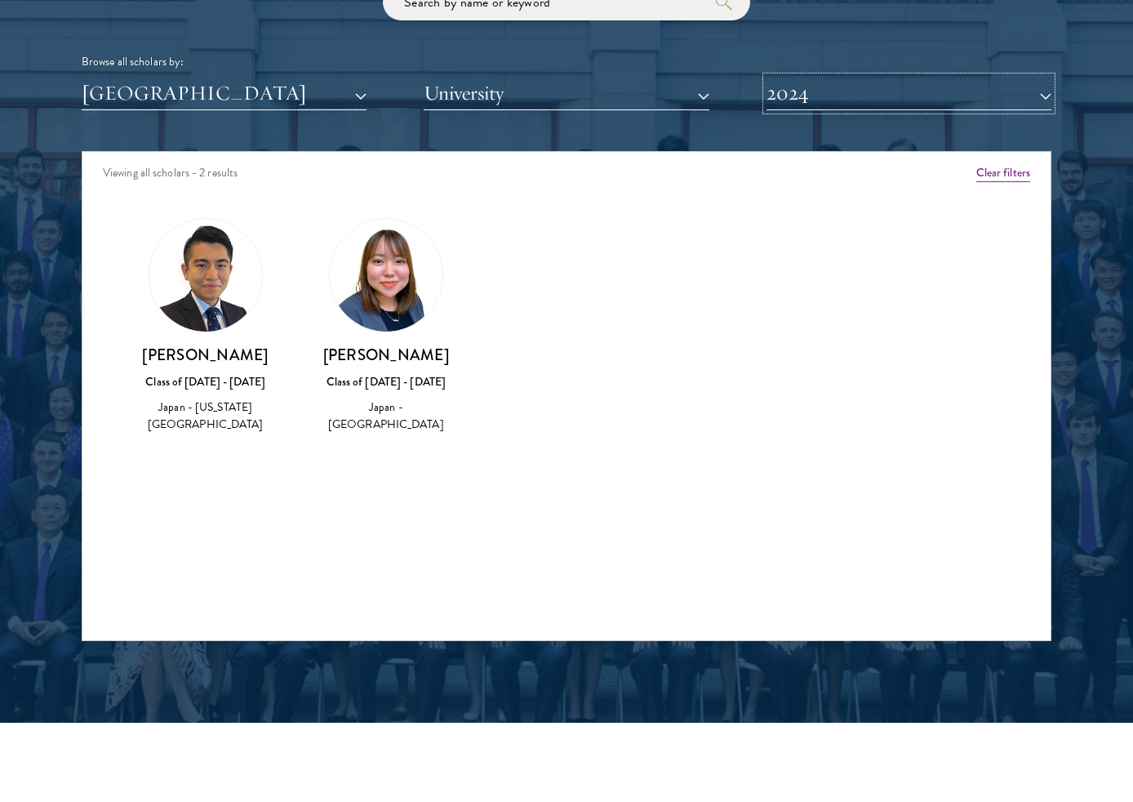
click at [810, 101] on button "2024" at bounding box center [908, 93] width 285 height 33
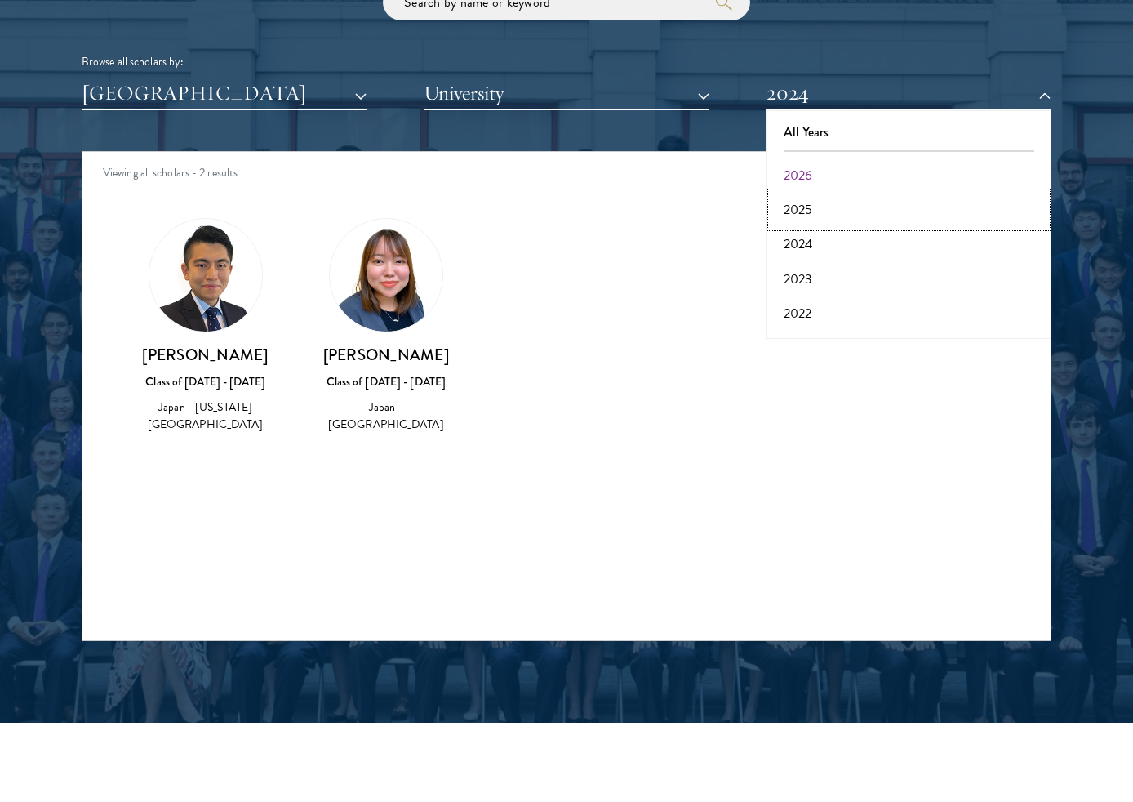
click at [832, 214] on button "2025" at bounding box center [908, 210] width 275 height 34
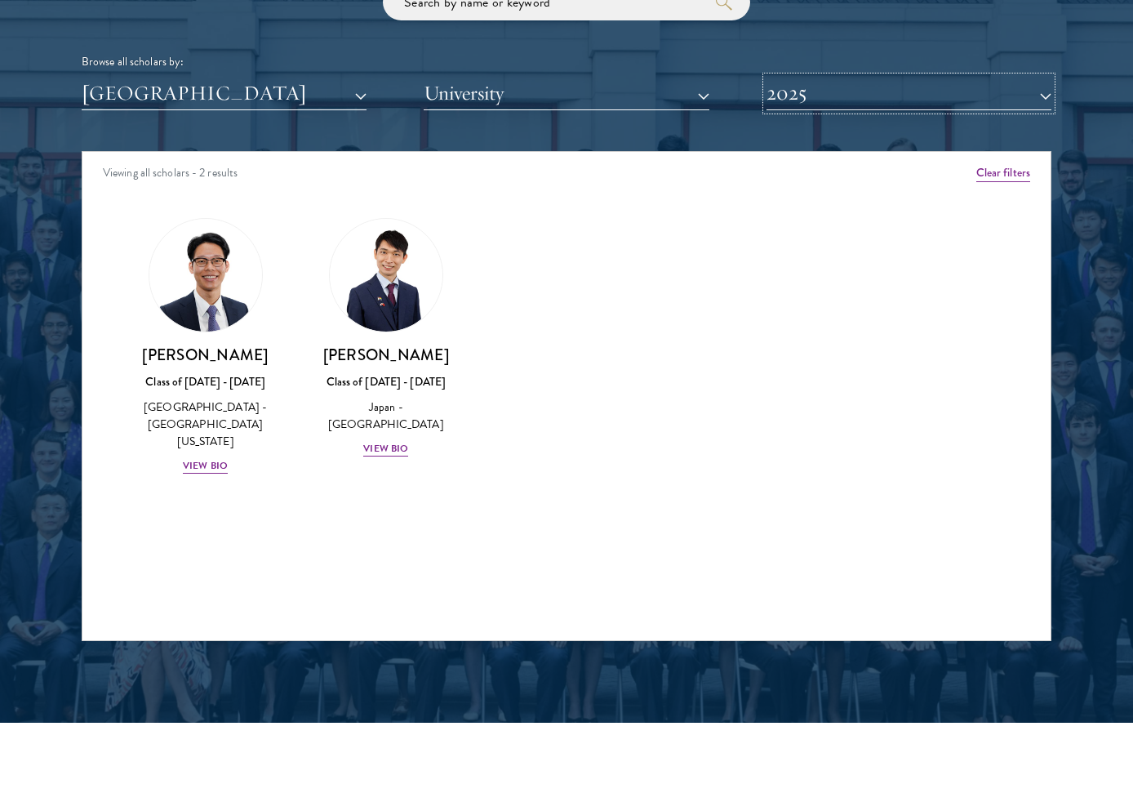
click at [839, 98] on button "2025" at bounding box center [908, 93] width 285 height 33
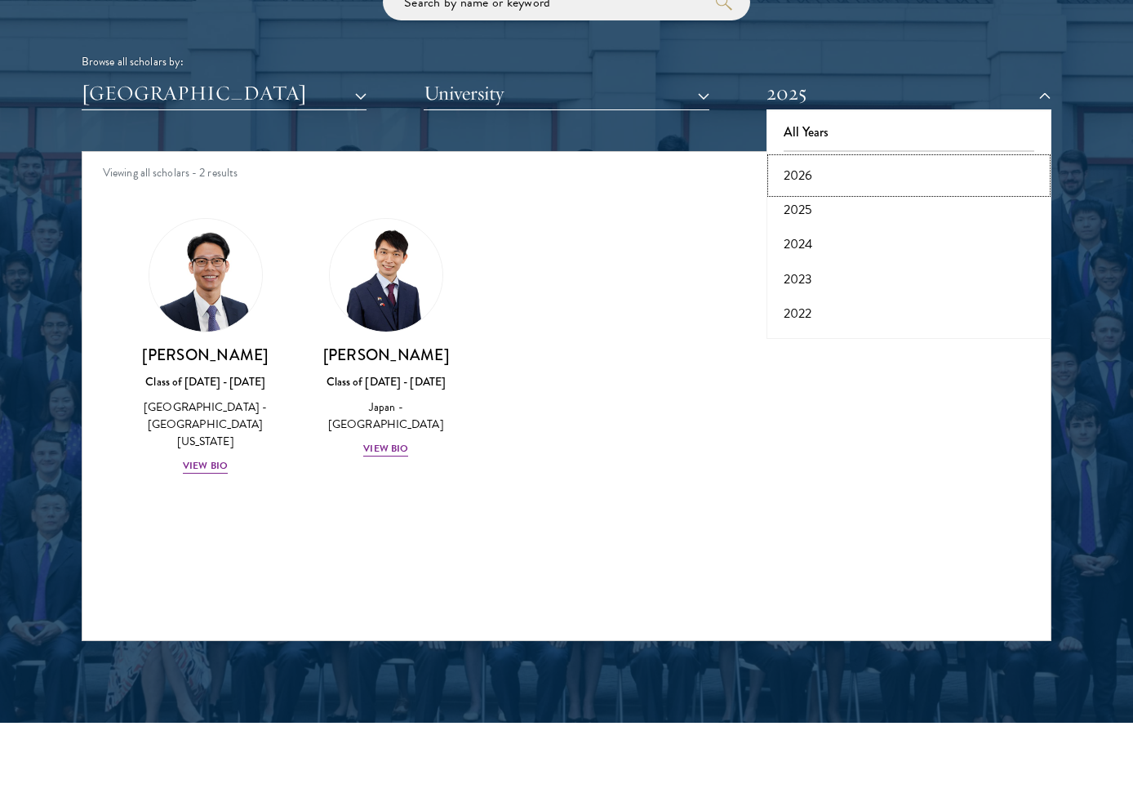
click at [835, 178] on button "2026" at bounding box center [908, 175] width 275 height 34
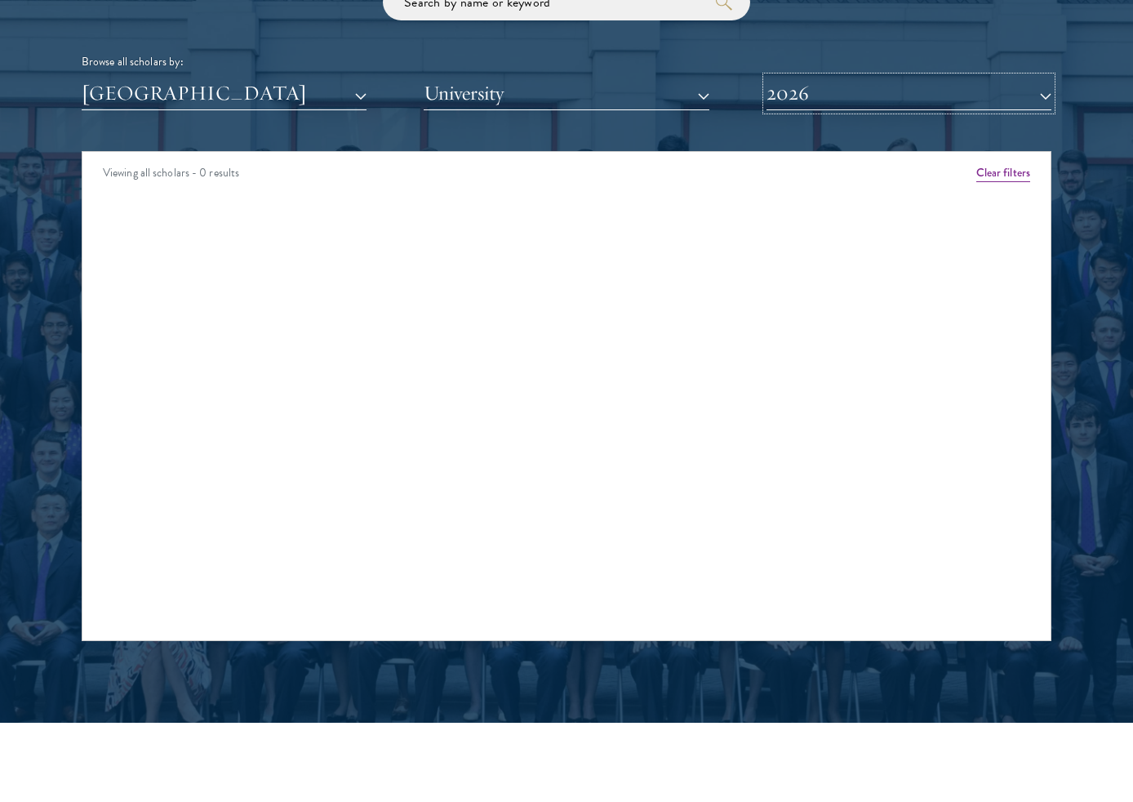
click at [830, 102] on button "2026" at bounding box center [908, 93] width 285 height 33
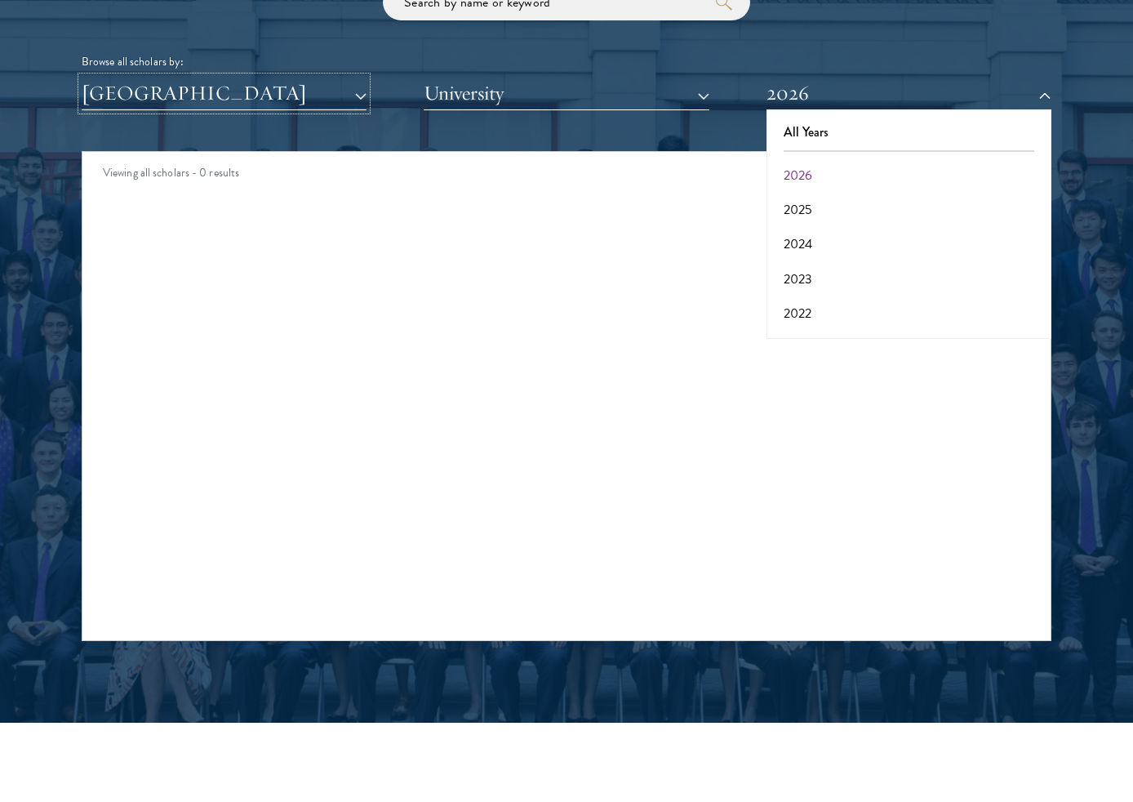
click at [220, 95] on button "[GEOGRAPHIC_DATA]" at bounding box center [224, 93] width 285 height 33
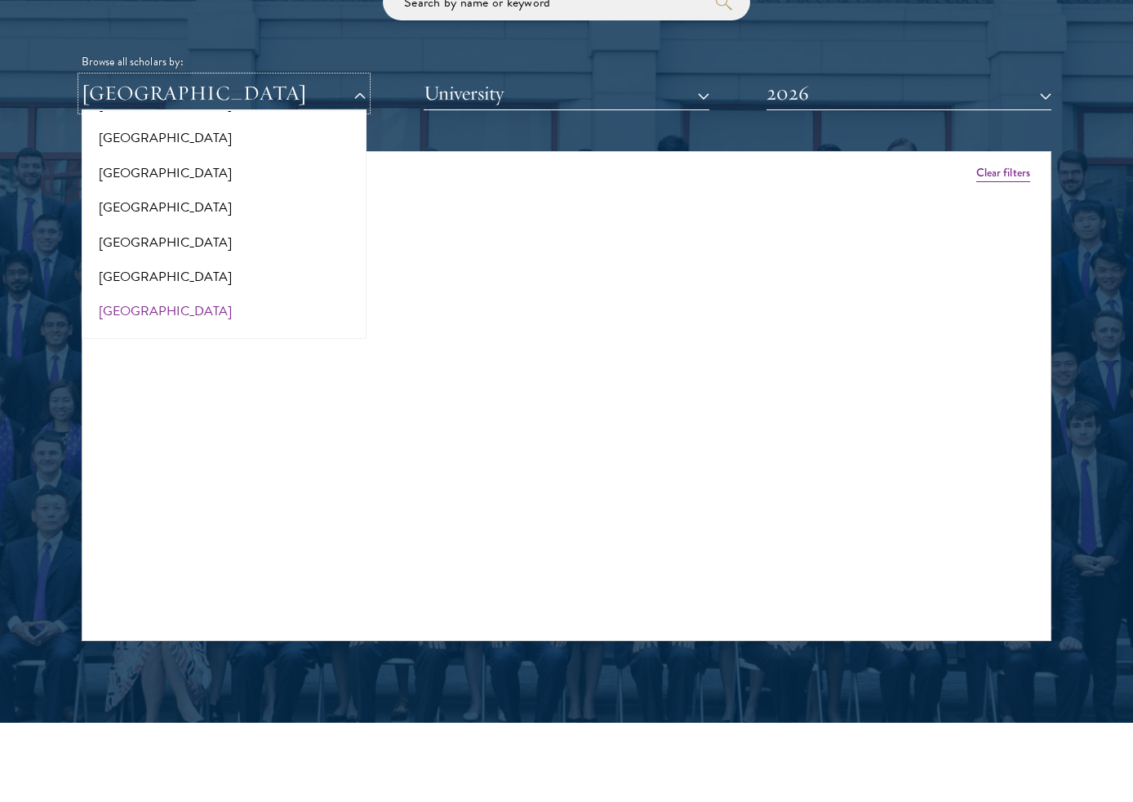
scroll to position [3269, 0]
click at [224, 299] on button "[GEOGRAPHIC_DATA]" at bounding box center [224, 312] width 275 height 34
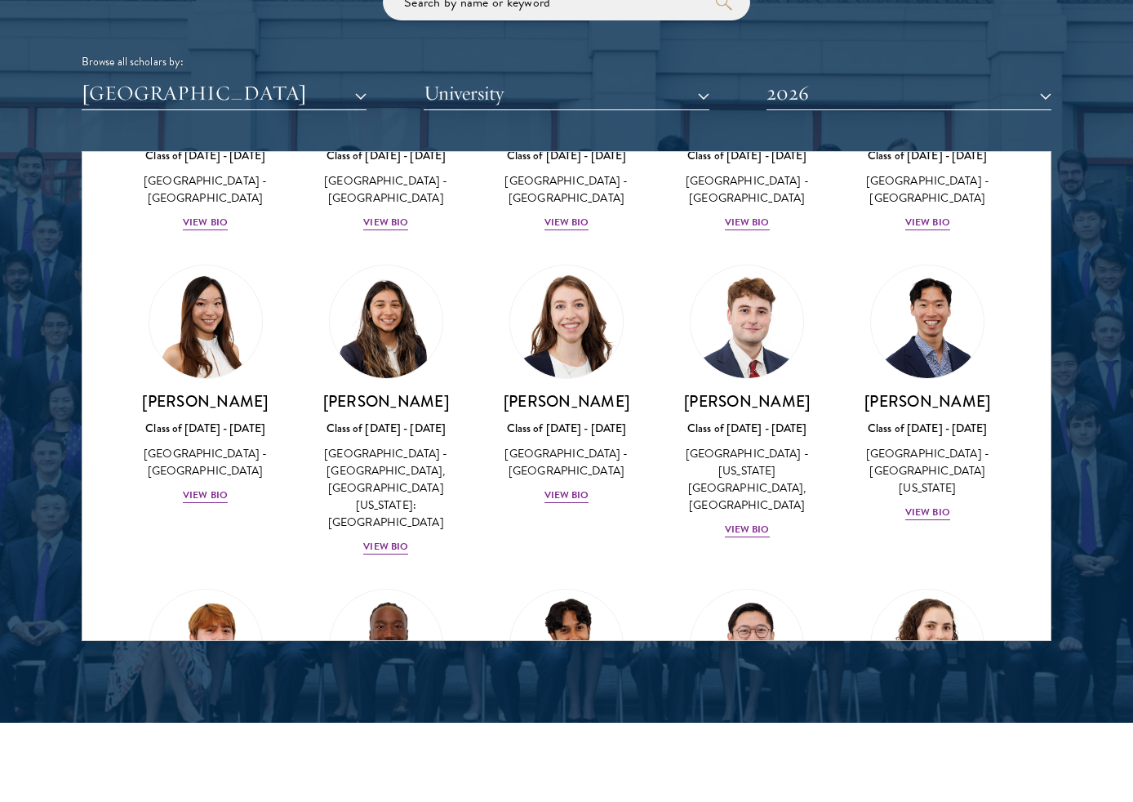
scroll to position [1864, 0]
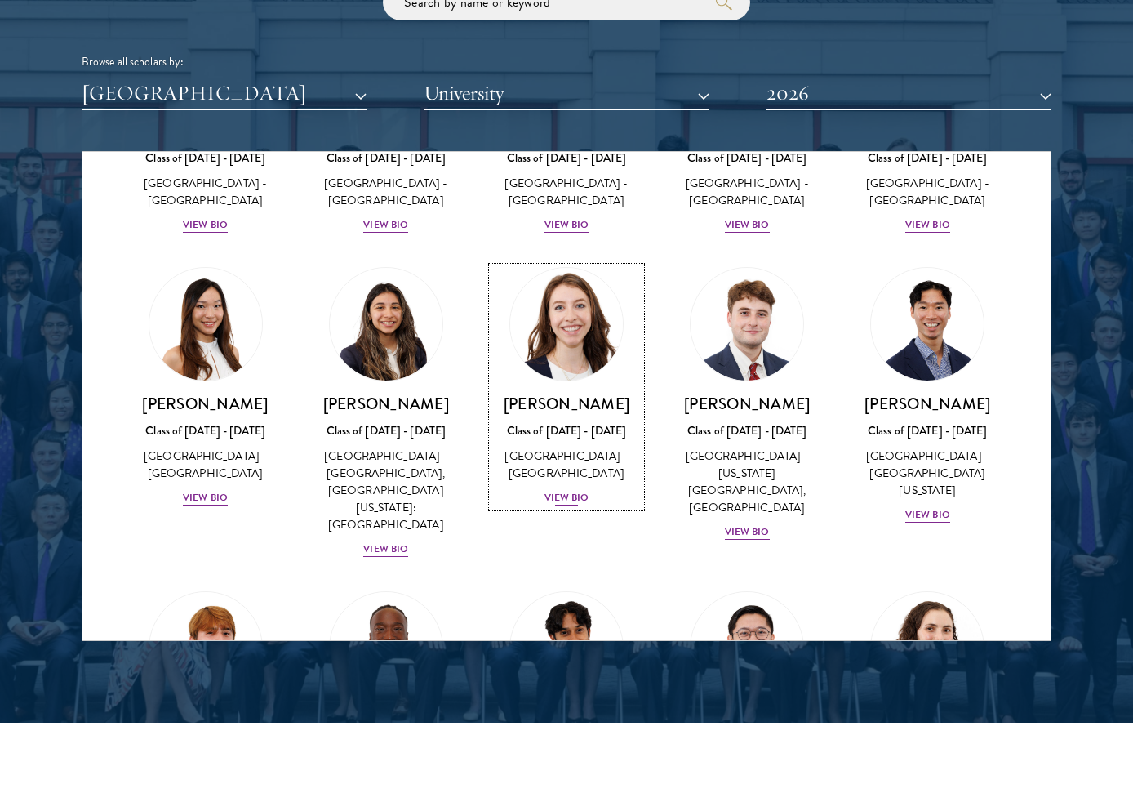
click at [548, 490] on div "View Bio" at bounding box center [566, 498] width 45 height 16
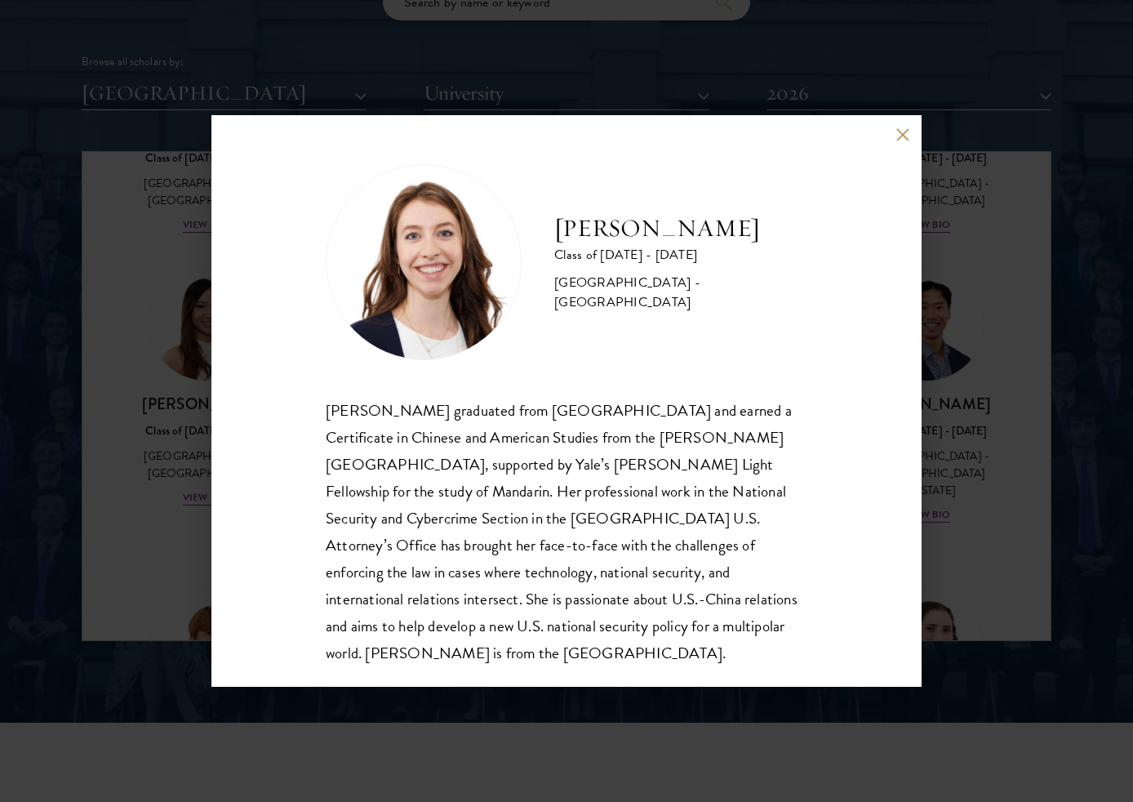
click at [908, 139] on button at bounding box center [902, 134] width 14 height 14
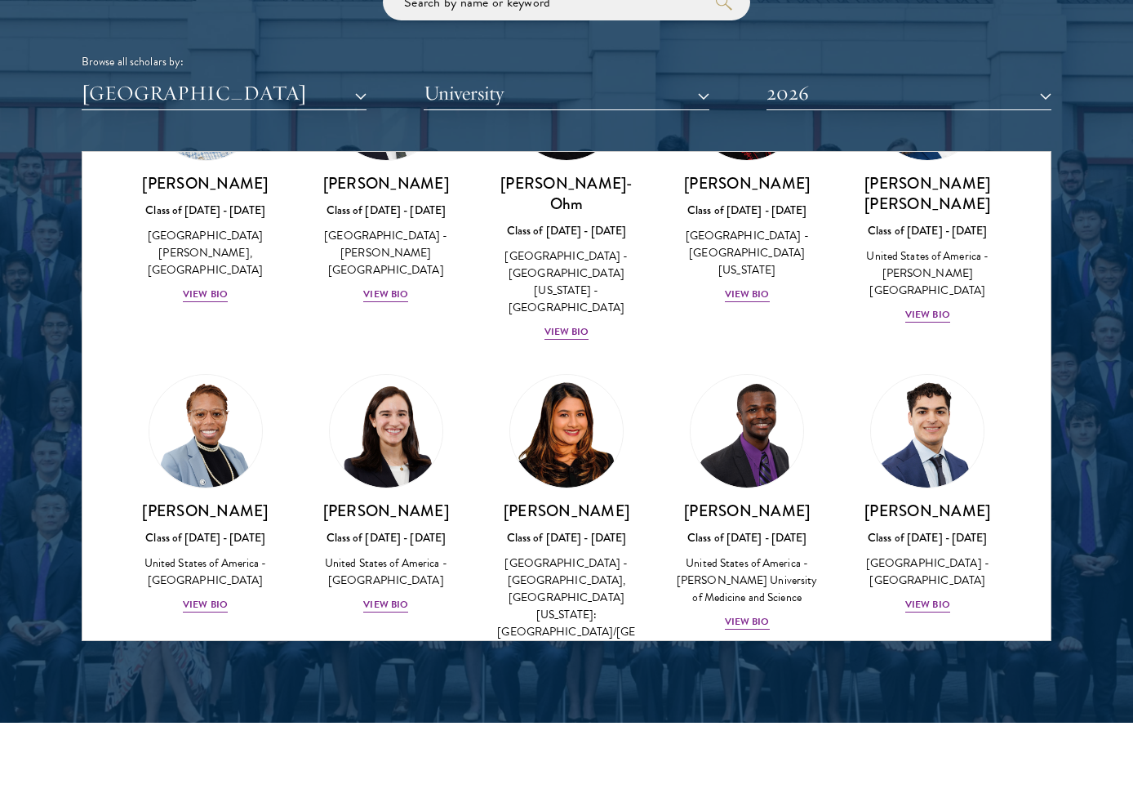
scroll to position [758, 0]
